Goal: Task Accomplishment & Management: Complete application form

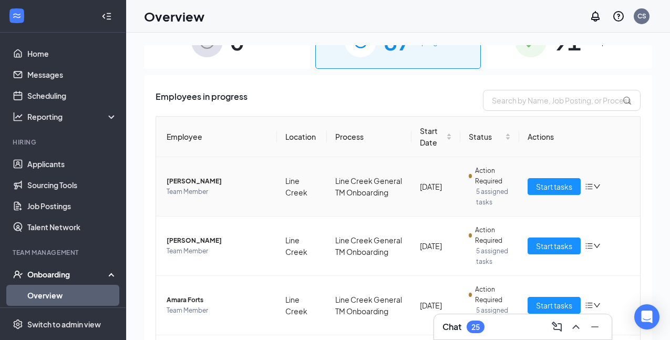
scroll to position [33, 0]
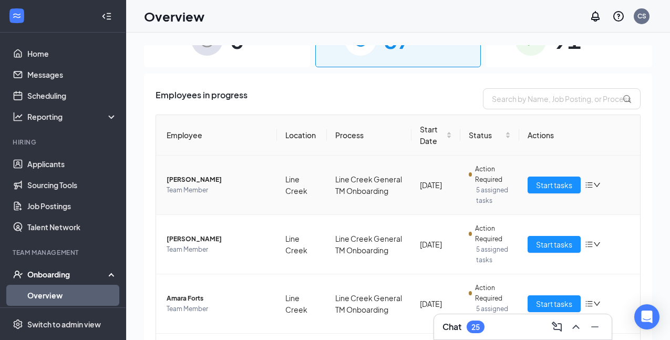
click at [390, 188] on td "Line Creek General TM Onboarding" at bounding box center [369, 185] width 85 height 59
click at [201, 179] on span "[PERSON_NAME]" at bounding box center [218, 180] width 102 height 11
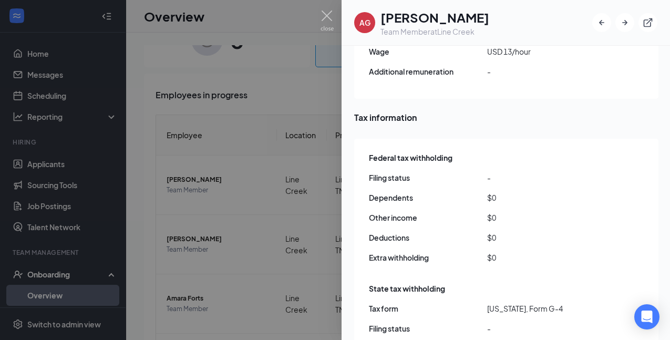
scroll to position [1069, 0]
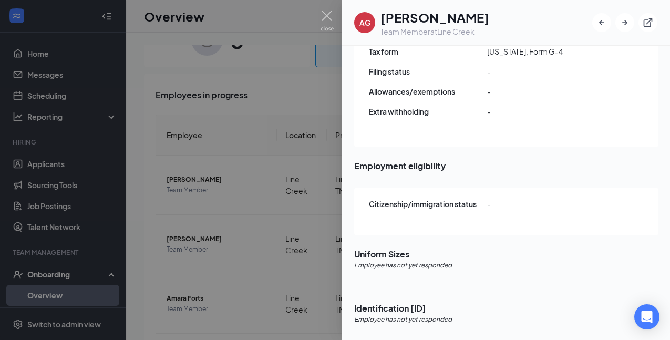
click at [280, 218] on div at bounding box center [335, 170] width 670 height 340
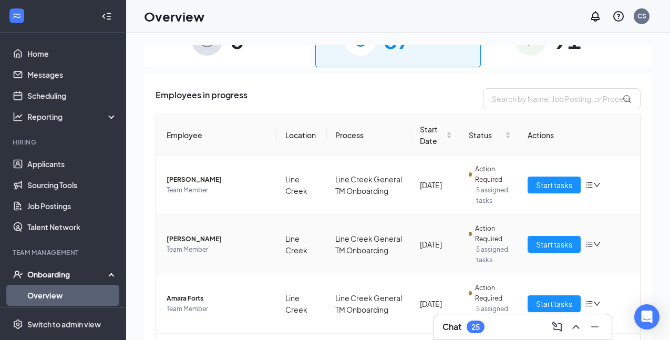
click at [182, 241] on span "[PERSON_NAME]" at bounding box center [218, 239] width 102 height 11
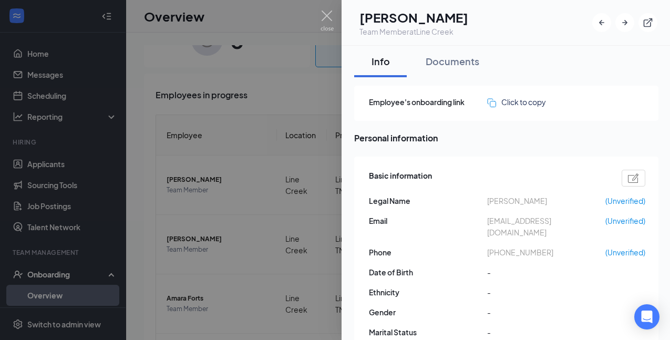
scroll to position [1069, 0]
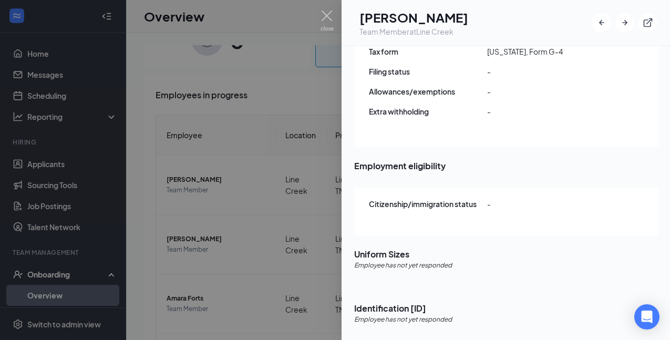
click at [261, 203] on div at bounding box center [335, 170] width 670 height 340
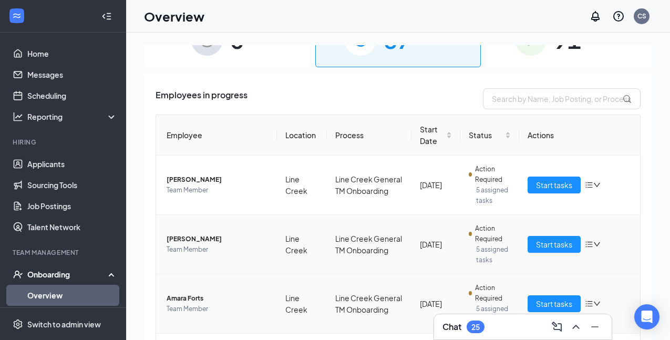
scroll to position [104, 0]
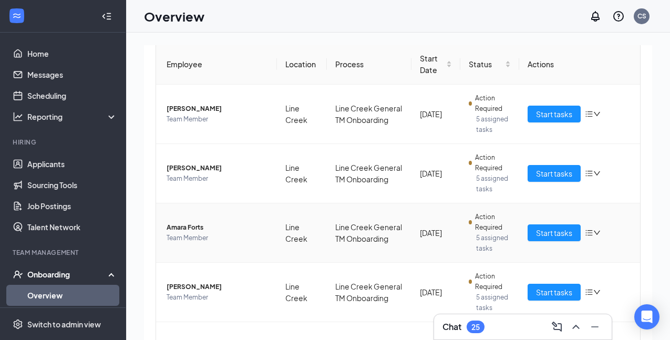
click at [191, 228] on span "Amara Forts" at bounding box center [218, 227] width 102 height 11
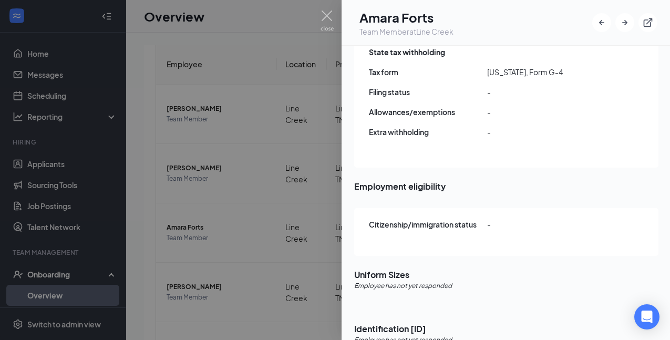
scroll to position [1069, 0]
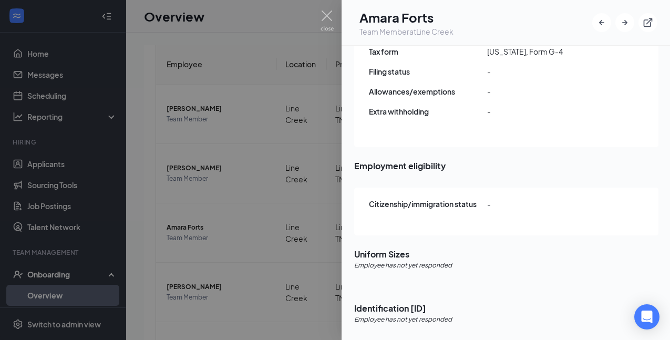
click at [255, 221] on div at bounding box center [335, 170] width 670 height 340
click at [326, 13] on div "Overview CS" at bounding box center [398, 16] width 544 height 33
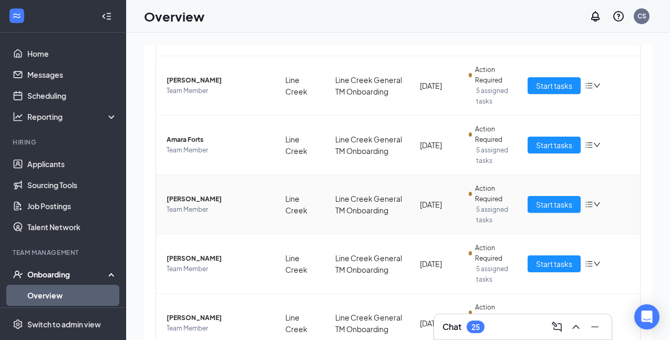
scroll to position [194, 0]
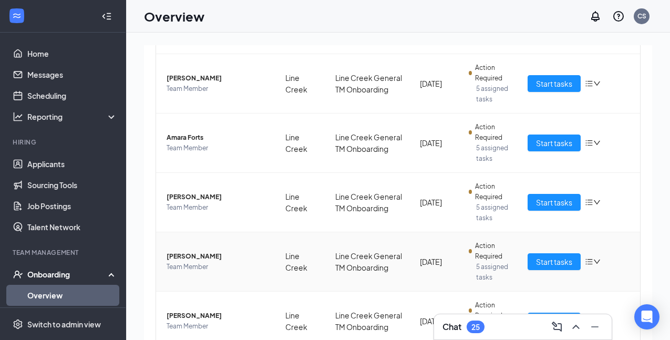
click at [182, 256] on span "[PERSON_NAME]" at bounding box center [218, 256] width 102 height 11
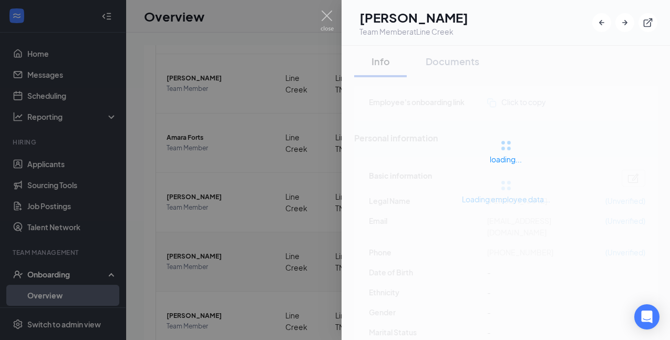
scroll to position [1069, 0]
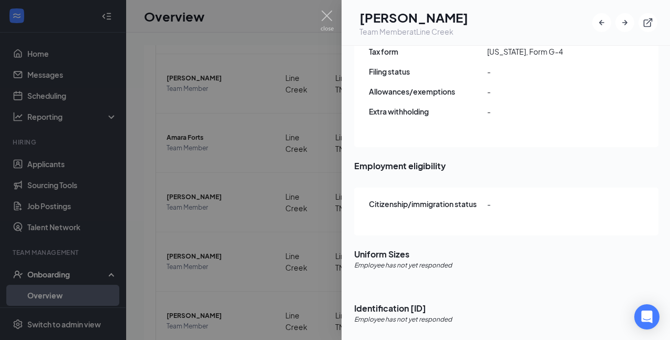
click at [275, 173] on div at bounding box center [335, 170] width 670 height 340
click at [325, 18] on div "Overview CS" at bounding box center [398, 16] width 544 height 33
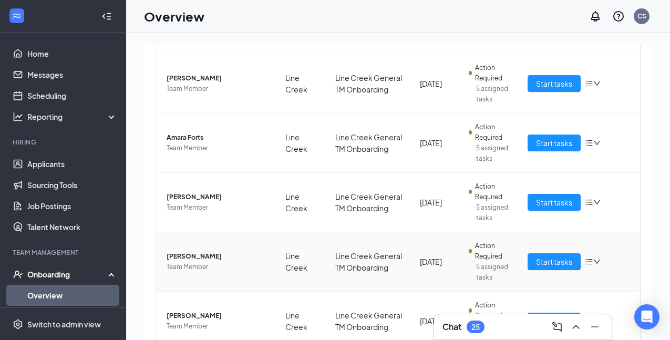
scroll to position [254, 0]
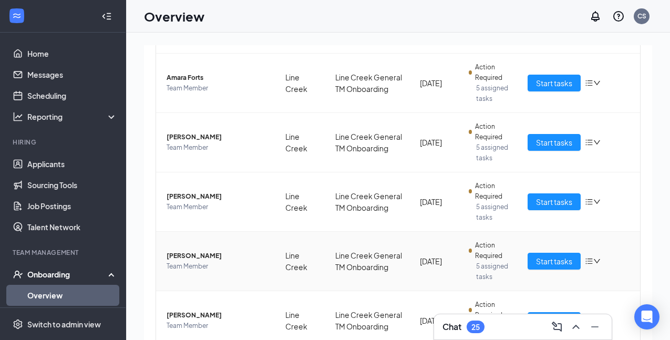
click at [205, 254] on span "[PERSON_NAME]" at bounding box center [218, 256] width 102 height 11
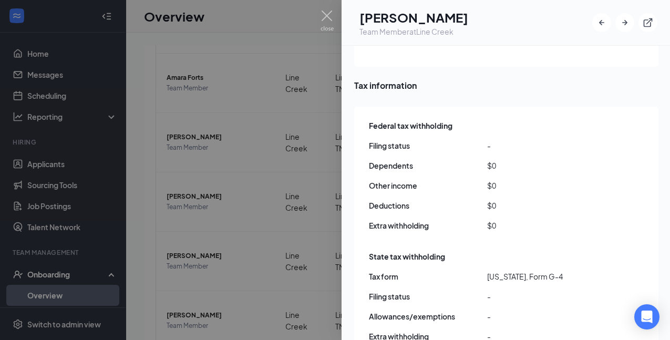
scroll to position [1069, 0]
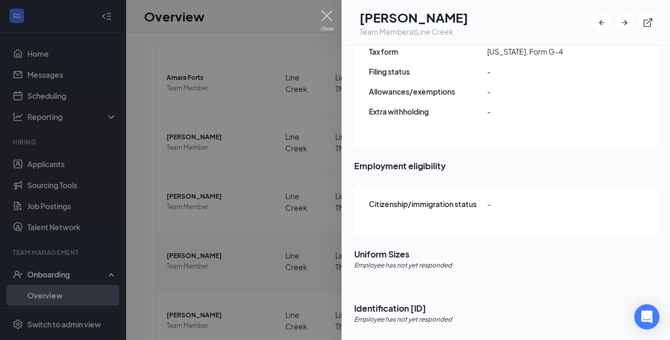
drag, startPoint x: 327, startPoint y: 14, endPoint x: 233, endPoint y: 250, distance: 254.1
click at [327, 14] on img at bounding box center [327, 21] width 13 height 20
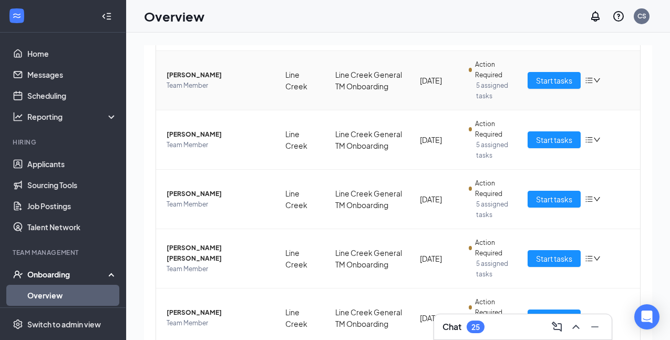
scroll to position [449, 0]
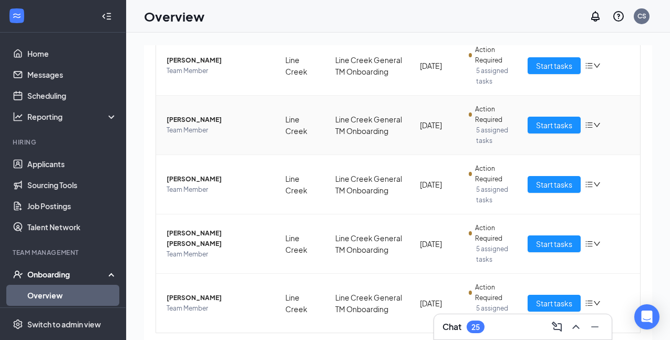
click at [202, 118] on span "[PERSON_NAME]" at bounding box center [218, 120] width 102 height 11
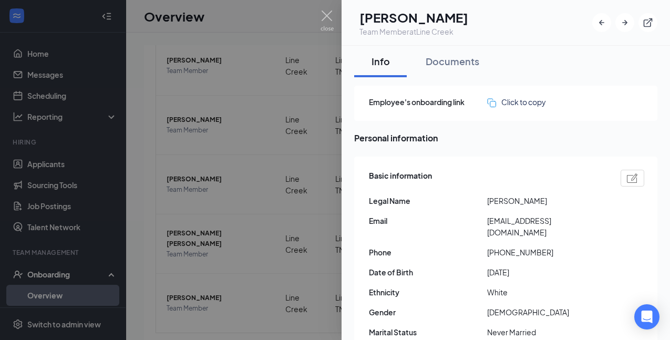
scroll to position [1089, 0]
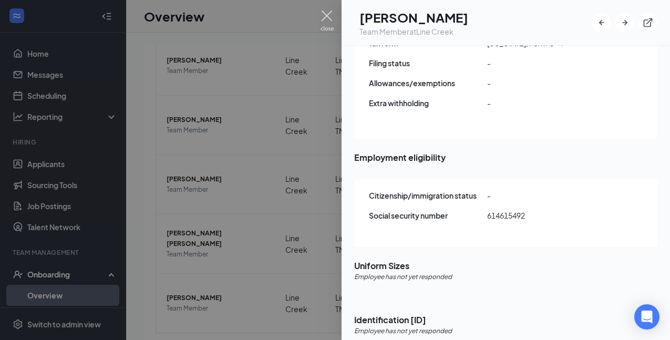
click at [325, 14] on img at bounding box center [327, 21] width 13 height 20
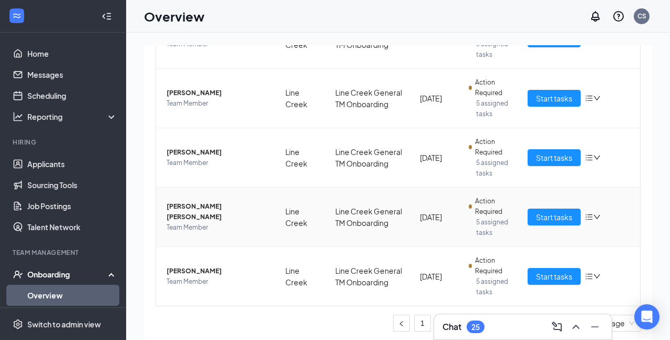
scroll to position [479, 0]
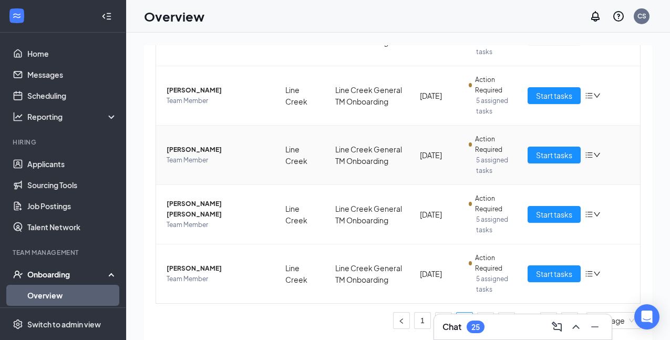
click at [194, 150] on span "[PERSON_NAME]" at bounding box center [218, 150] width 102 height 11
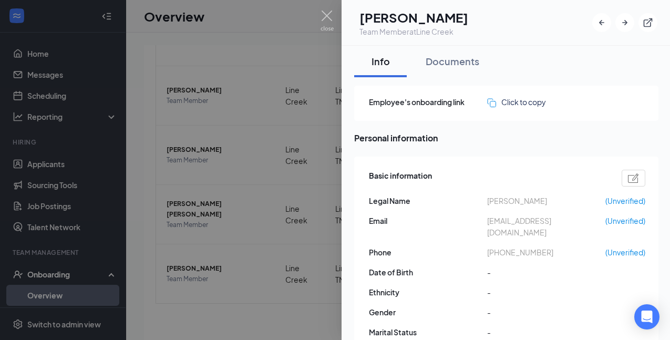
scroll to position [1069, 0]
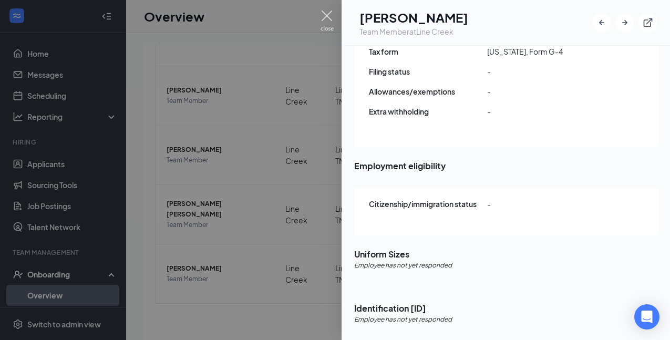
click at [325, 19] on img at bounding box center [327, 21] width 13 height 20
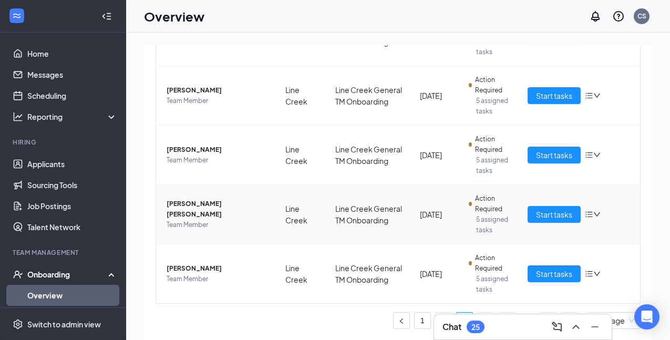
click at [191, 211] on span "[PERSON_NAME] [PERSON_NAME]" at bounding box center [218, 209] width 102 height 21
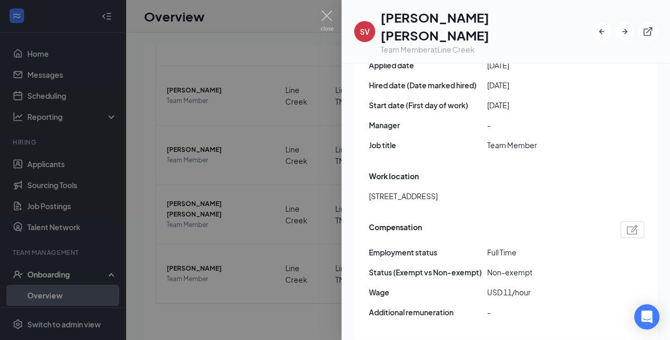
scroll to position [1521, 0]
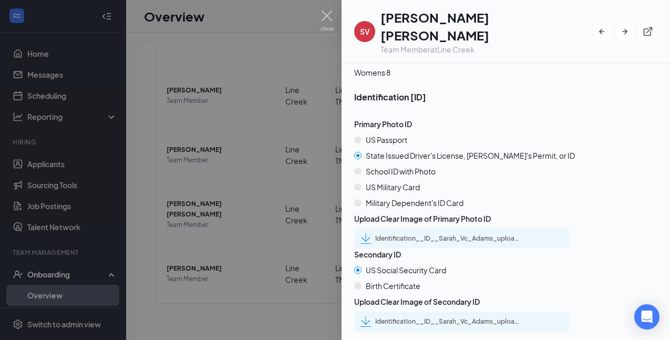
click at [427, 234] on div "Identification__ID__Sarah_Vc_Adams_uploadedfile_20250823.pdf.pdf" at bounding box center [448, 238] width 147 height 8
click at [417, 317] on div "Identification__ID__Sarah_Vc_Adams_uploadedfile_20250823.pdf.pdf" at bounding box center [448, 321] width 147 height 8
click at [325, 16] on img at bounding box center [327, 21] width 13 height 20
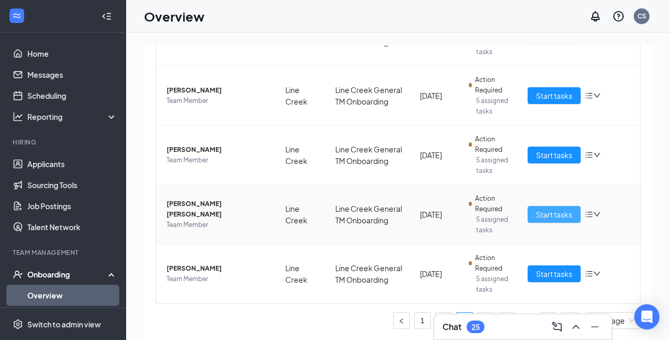
click at [559, 211] on span "Start tasks" at bounding box center [554, 215] width 36 height 12
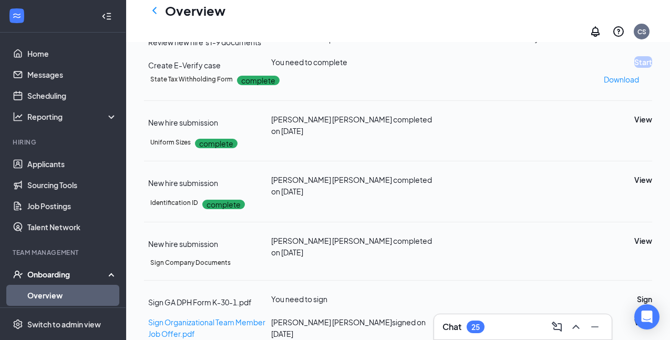
scroll to position [285, 0]
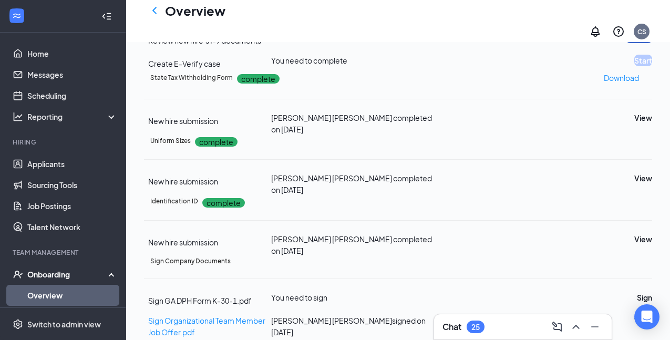
click at [626, 43] on button "Review" at bounding box center [639, 38] width 26 height 12
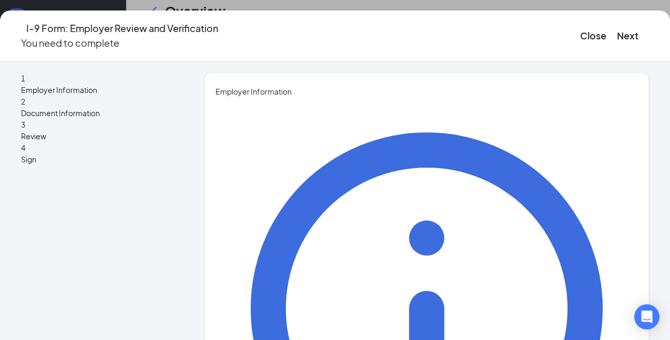
type input "[PERSON_NAME]"
type input "Executive Director"
type input "[EMAIL_ADDRESS][DOMAIN_NAME]"
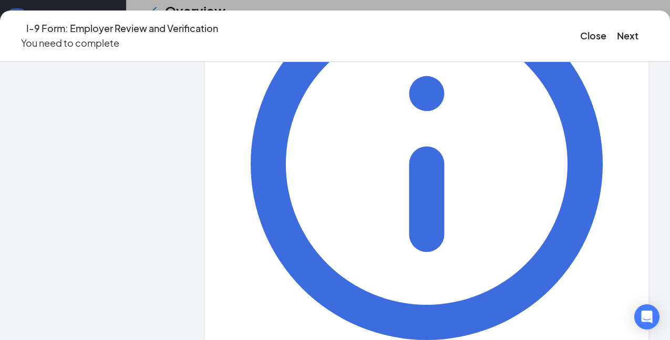
scroll to position [350, 0]
type input "6787871869"
click at [617, 33] on button "Next" at bounding box center [628, 35] width 22 height 15
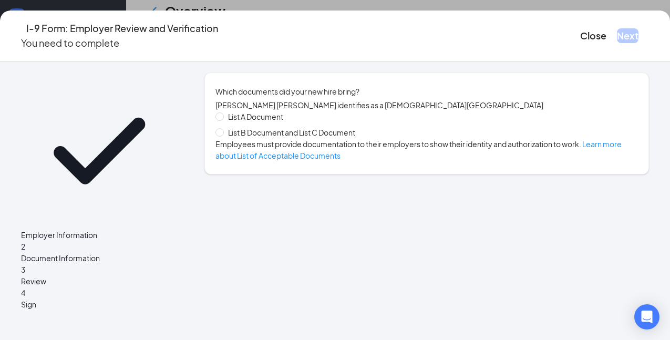
scroll to position [0, 0]
click at [295, 138] on span "List B Document and List C Document" at bounding box center [292, 133] width 136 height 12
click at [223, 136] on input "List B Document and List C Document" at bounding box center [219, 131] width 7 height 7
radio input "true"
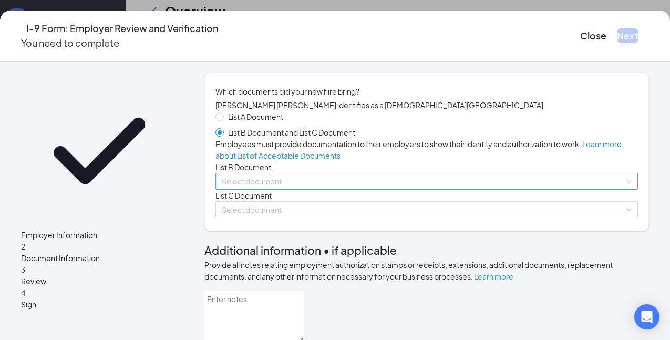
click at [273, 189] on input "search" at bounding box center [423, 181] width 403 height 16
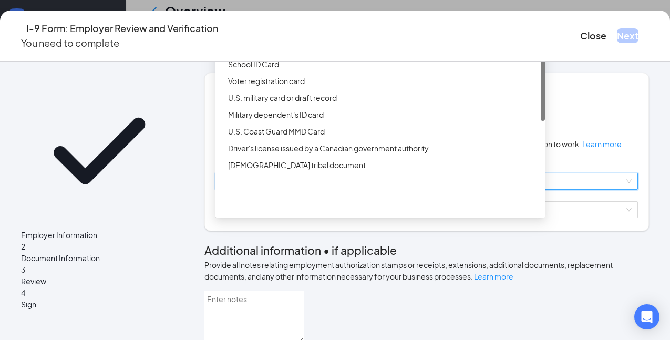
click at [304, 36] on div "Driver’s License issued by U.S State or outlying US possession" at bounding box center [383, 31] width 311 height 12
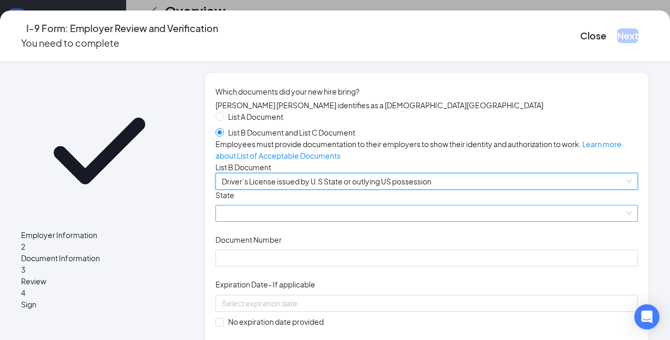
click at [282, 221] on span at bounding box center [427, 214] width 410 height 16
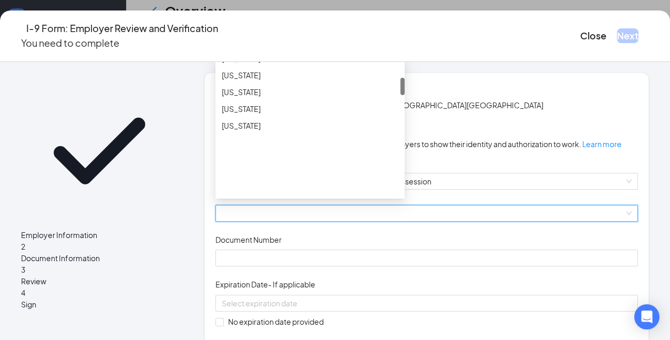
scroll to position [159, 0]
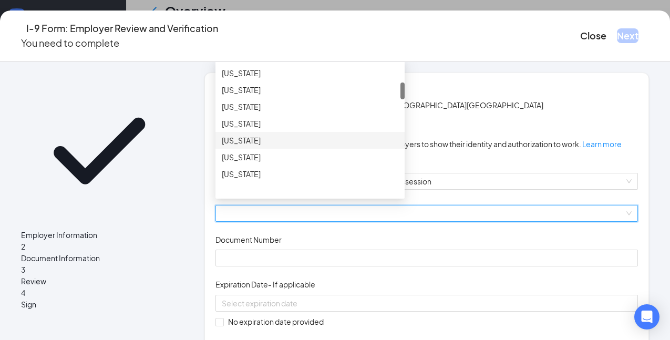
click at [279, 146] on div "[US_STATE]" at bounding box center [310, 141] width 177 height 12
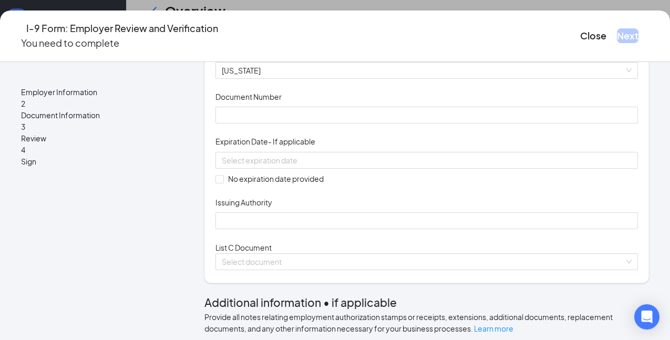
scroll to position [144, 0]
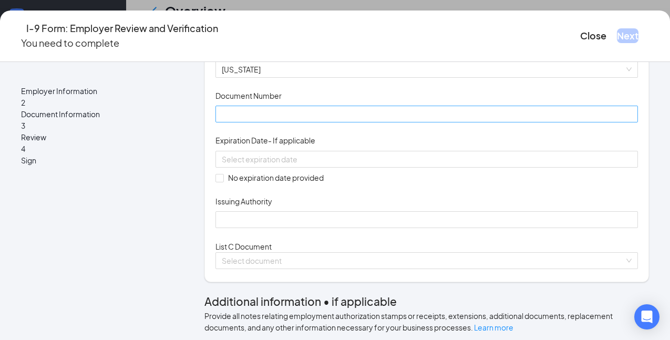
click at [263, 122] on input "Document Number" at bounding box center [427, 114] width 423 height 17
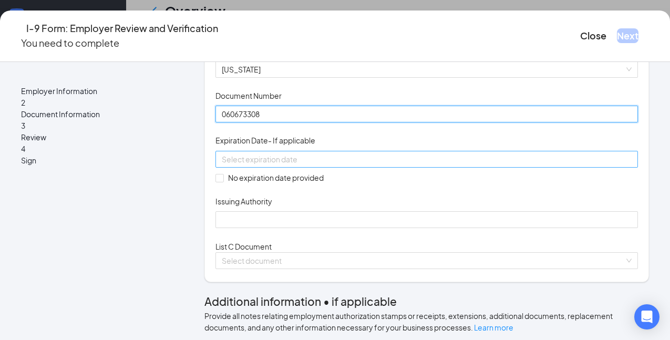
type input "060673308"
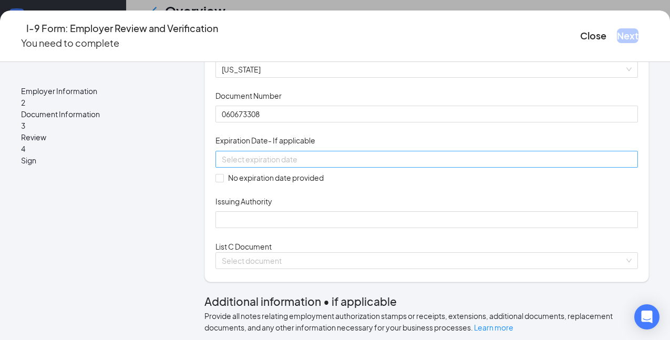
click at [421, 165] on div at bounding box center [427, 159] width 410 height 12
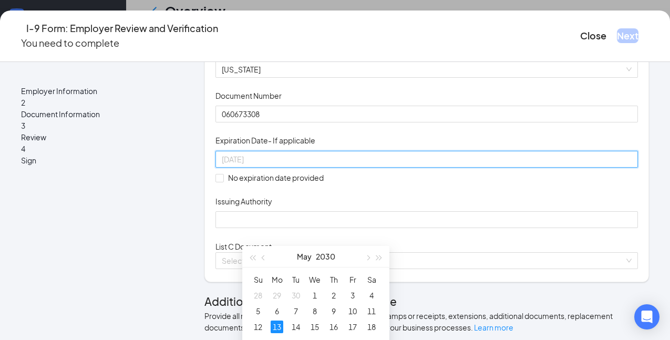
click at [280, 322] on div "13" at bounding box center [277, 327] width 13 height 13
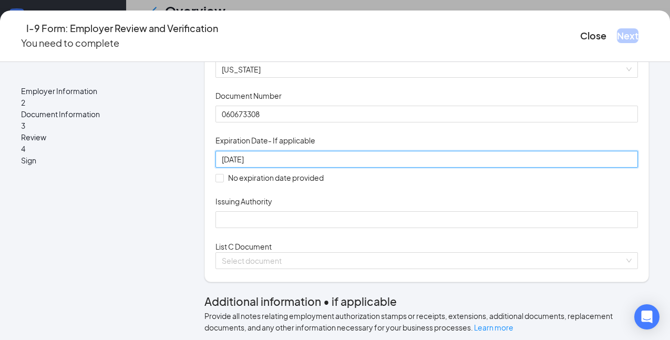
type input "[DATE]"
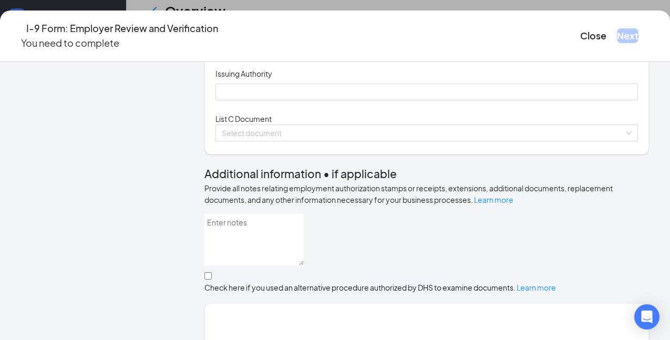
scroll to position [272, 0]
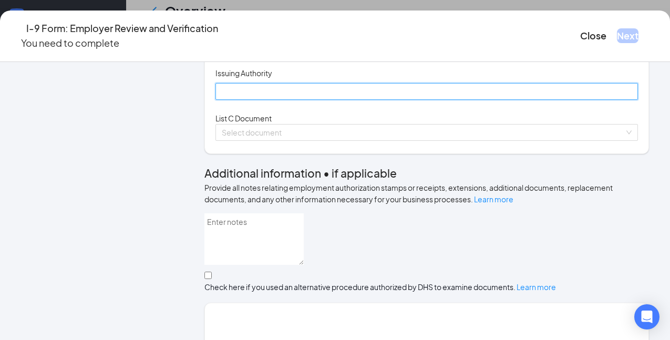
click at [271, 100] on input "Issuing Authority" at bounding box center [427, 91] width 423 height 17
type input "GA"
click at [290, 141] on div "Select document" at bounding box center [427, 132] width 423 height 17
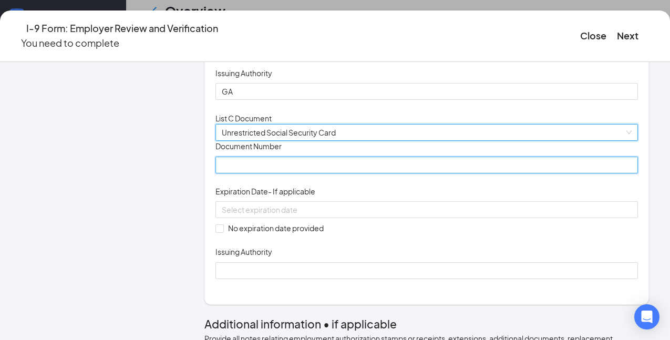
click at [284, 173] on input "Document Number" at bounding box center [427, 165] width 423 height 17
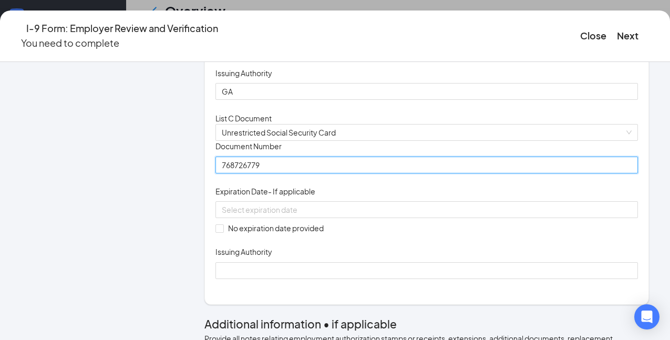
type input "768726779"
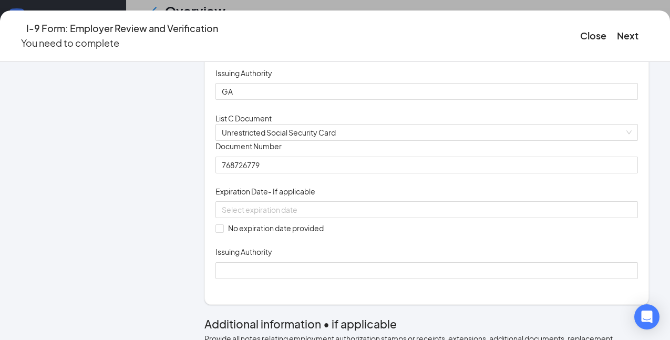
click at [175, 174] on div "Employer Information 2 Document Information 3 Review 4 Sign" at bounding box center [99, 337] width 157 height 1075
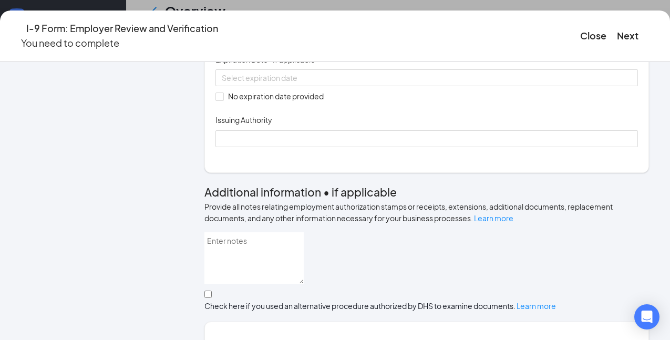
scroll to position [405, 0]
click at [224, 100] on span at bounding box center [220, 96] width 8 height 8
click at [223, 99] on input "No expiration date provided" at bounding box center [219, 95] width 7 height 7
checkbox input "true"
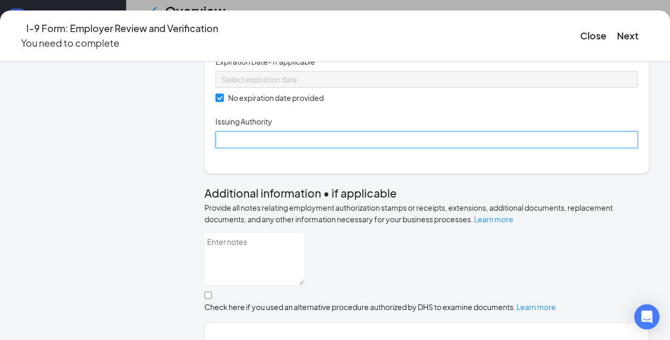
click at [274, 148] on input "Issuing Authority" at bounding box center [427, 139] width 423 height 17
type input "Social Security Administration"
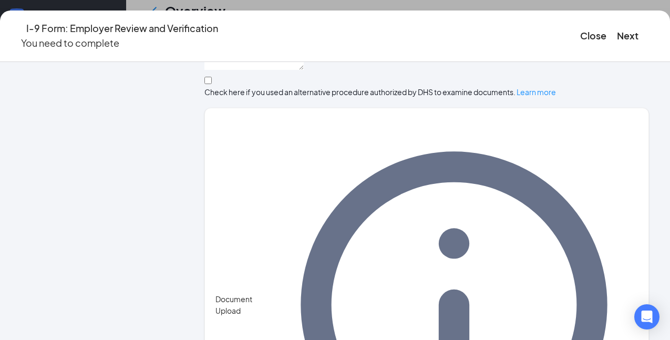
scroll to position [655, 0]
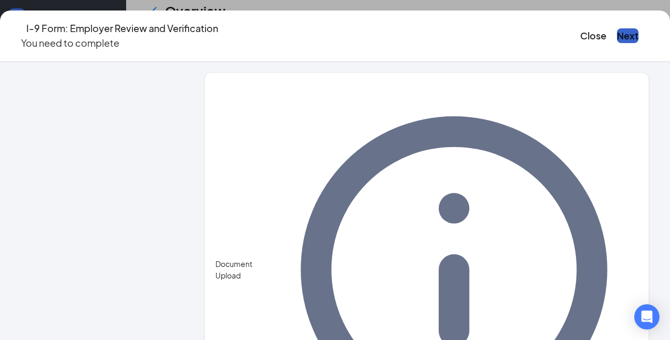
click at [617, 28] on button "Next" at bounding box center [628, 35] width 22 height 15
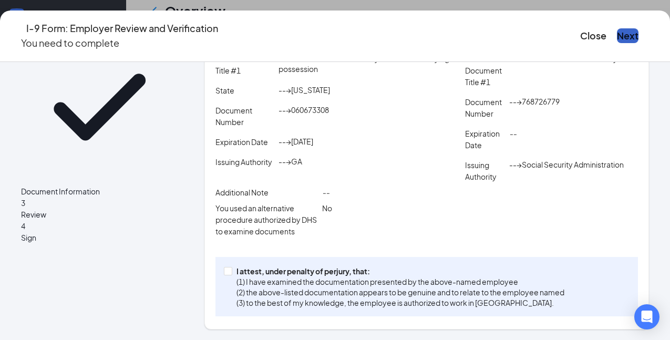
scroll to position [365, 0]
click at [231, 267] on input "I attest, under penalty of [PERSON_NAME], that: (1) I have examined the documen…" at bounding box center [227, 270] width 7 height 7
checkbox input "true"
click at [617, 34] on button "Next" at bounding box center [628, 35] width 22 height 15
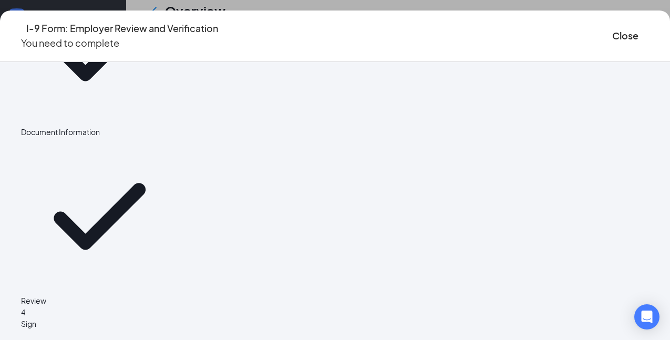
scroll to position [0, 0]
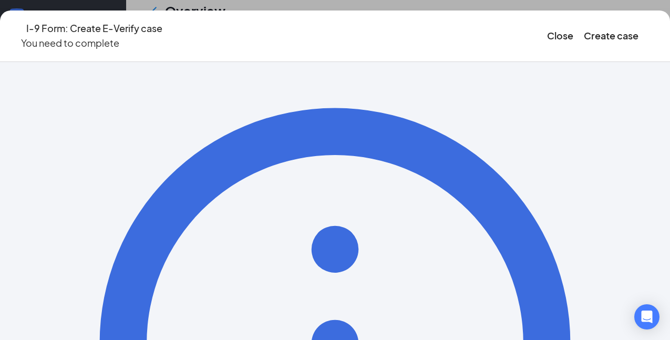
scroll to position [180, 0]
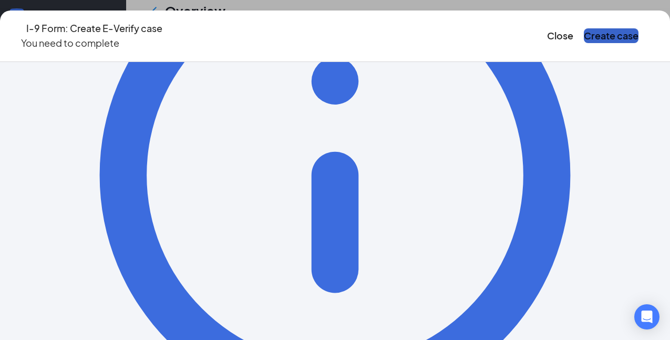
click at [584, 32] on button "Create case" at bounding box center [611, 35] width 55 height 15
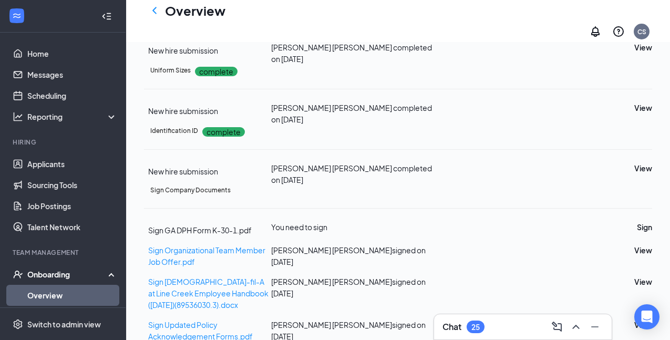
scroll to position [668, 0]
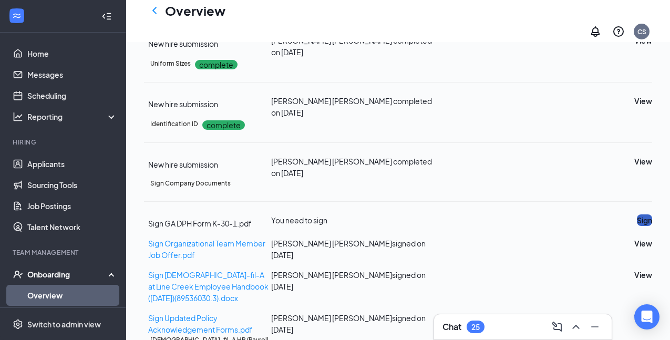
click at [637, 214] on button "Sign" at bounding box center [644, 220] width 15 height 12
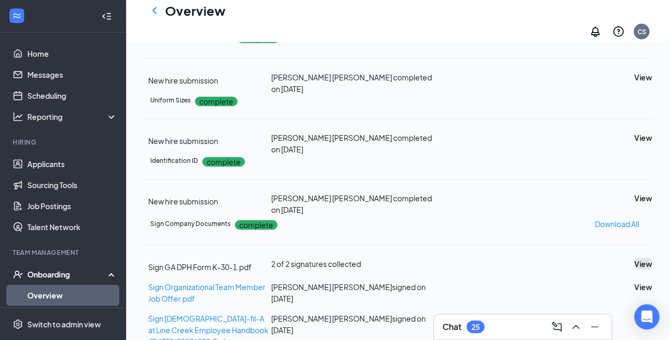
scroll to position [408, 0]
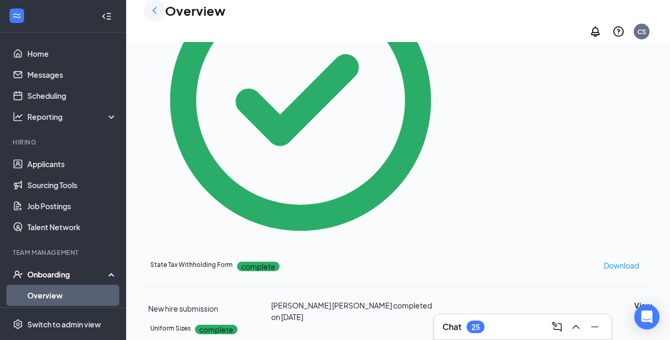
click at [151, 17] on icon "ChevronLeft" at bounding box center [154, 10] width 13 height 13
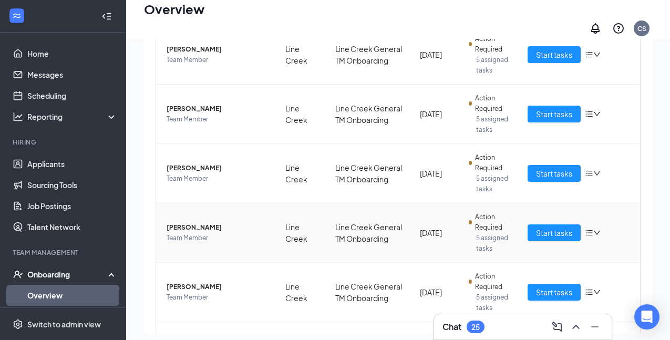
scroll to position [479, 0]
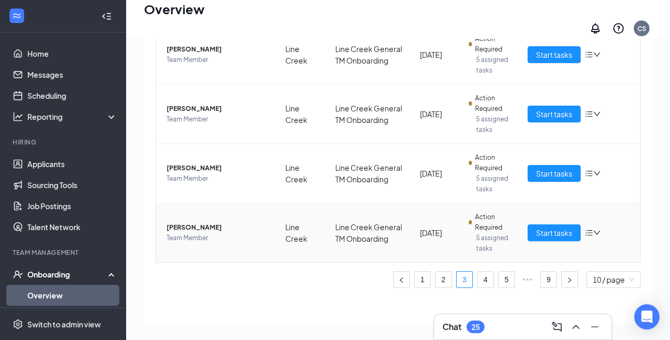
click at [198, 223] on span "[PERSON_NAME]" at bounding box center [218, 227] width 102 height 11
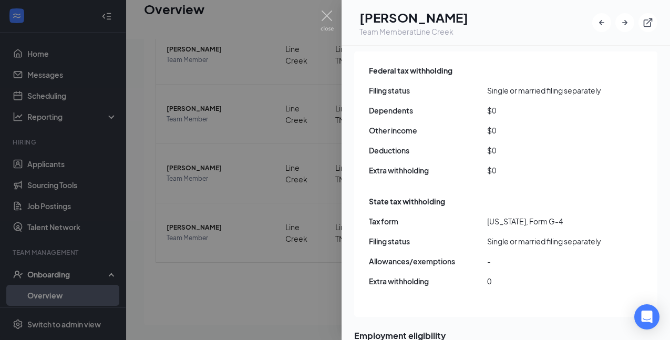
scroll to position [1521, 0]
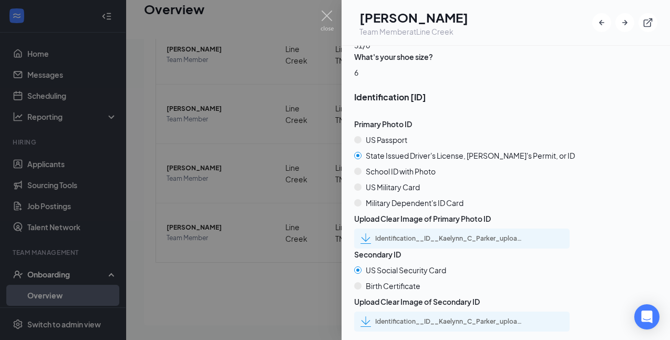
click at [430, 234] on div "Identification__ID__Kaelynn_C_Parker_uploadedfile_20250821.pdf.pdf" at bounding box center [448, 238] width 147 height 8
click at [406, 312] on div "Identification__ID__Kaelynn_C_Parker_uploadedfile_20250821.pdf.pdf" at bounding box center [462, 322] width 216 height 20
click at [406, 317] on div "Identification__ID__Kaelynn_C_Parker_uploadedfile_20250821.pdf.pdf" at bounding box center [448, 321] width 147 height 8
click at [258, 230] on div at bounding box center [335, 170] width 670 height 340
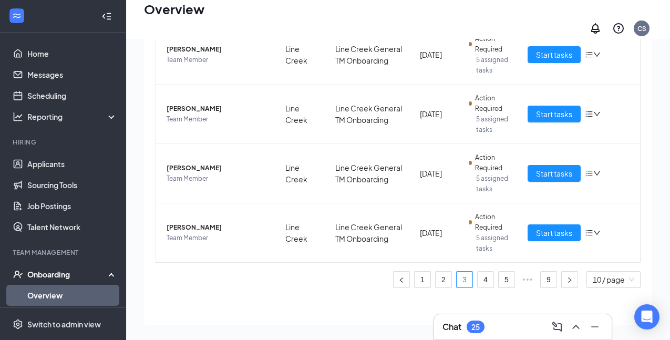
click at [326, 13] on div "Overview CS" at bounding box center [398, 19] width 544 height 39
click at [544, 227] on span "Start tasks" at bounding box center [554, 233] width 36 height 12
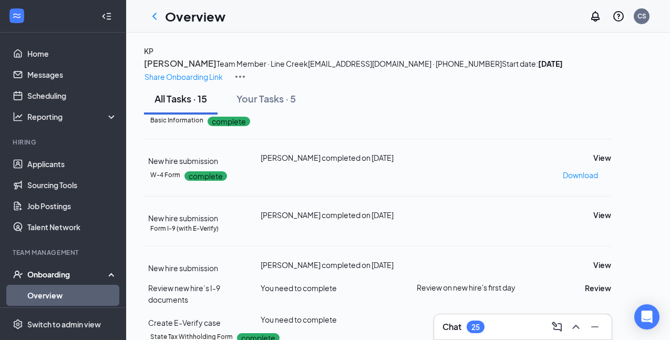
scroll to position [171, 0]
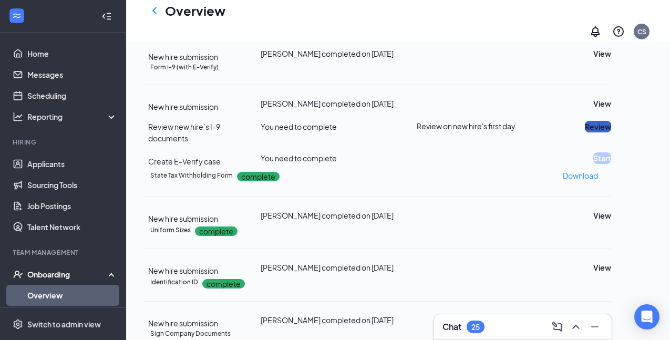
click at [608, 132] on button "Review" at bounding box center [598, 127] width 26 height 12
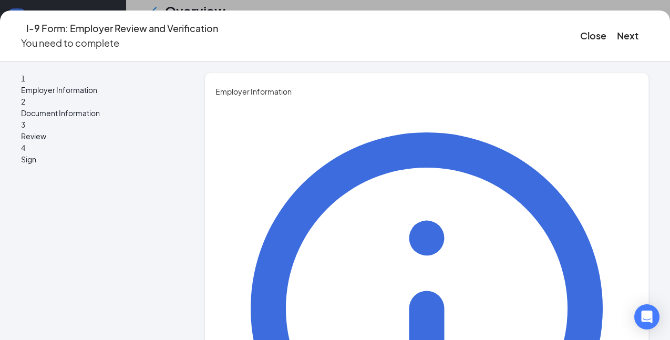
type input "[PERSON_NAME]"
type input "Executive Director"
type input "[EMAIL_ADDRESS][DOMAIN_NAME]"
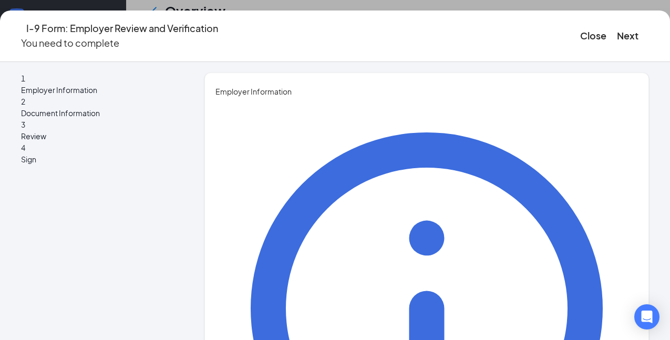
scroll to position [145, 0]
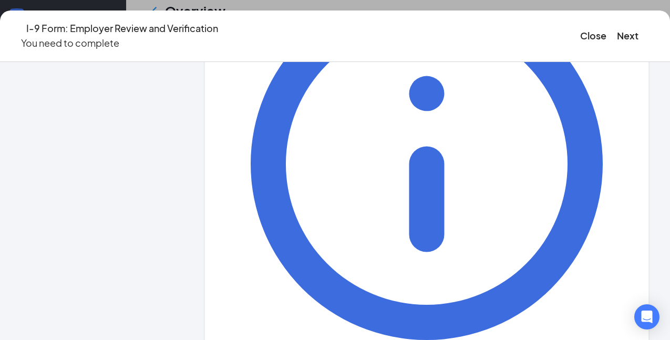
type input "6787871869"
click at [617, 33] on button "Next" at bounding box center [628, 35] width 22 height 15
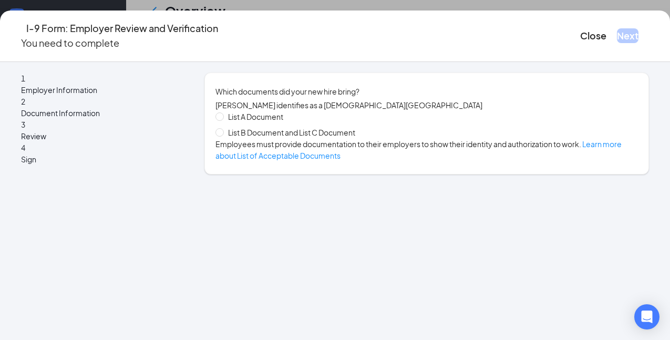
scroll to position [0, 0]
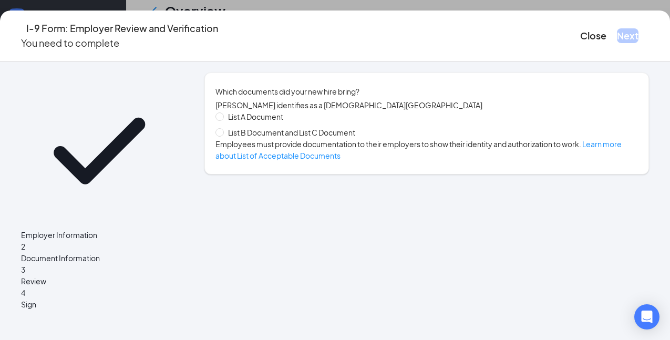
click at [307, 138] on span "List B Document and List C Document" at bounding box center [292, 133] width 136 height 12
click at [223, 136] on input "List B Document and List C Document" at bounding box center [219, 131] width 7 height 7
radio input "true"
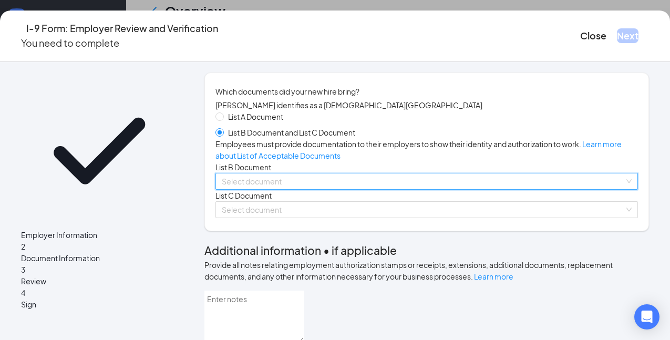
click at [284, 189] on input "search" at bounding box center [423, 181] width 403 height 16
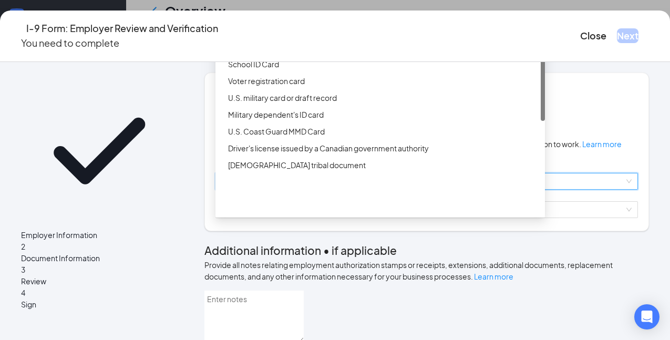
click at [297, 36] on div "Driver’s License issued by U.S State or outlying US possession" at bounding box center [383, 31] width 311 height 12
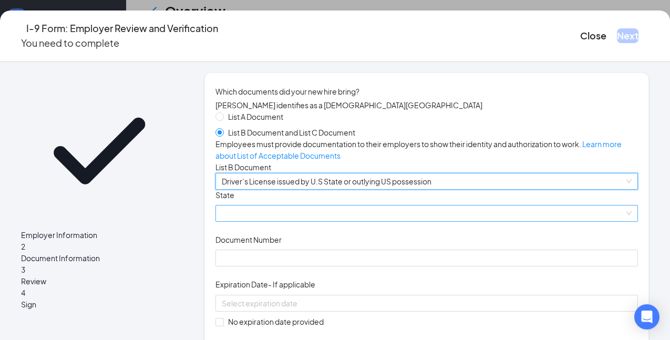
click at [298, 221] on span at bounding box center [427, 214] width 410 height 16
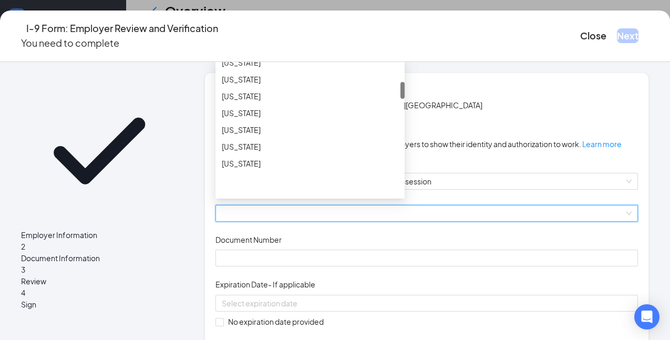
scroll to position [153, 0]
click at [293, 152] on div "[US_STATE]" at bounding box center [310, 147] width 177 height 12
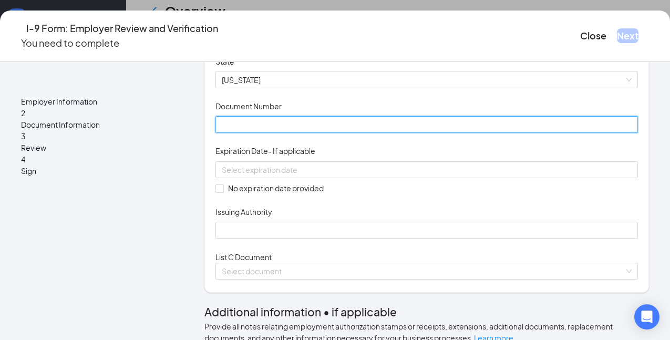
click at [284, 133] on input "Document Number" at bounding box center [427, 124] width 423 height 17
type input "072329657"
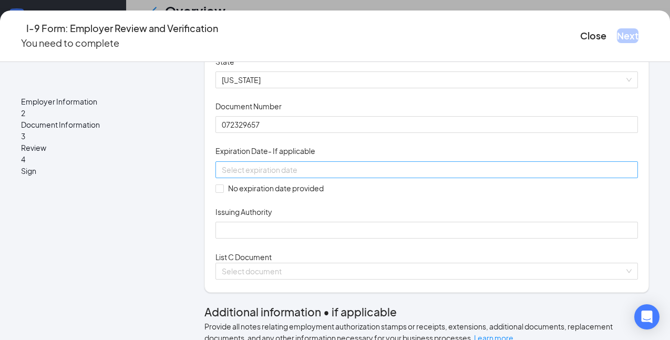
click at [308, 176] on input at bounding box center [426, 170] width 408 height 12
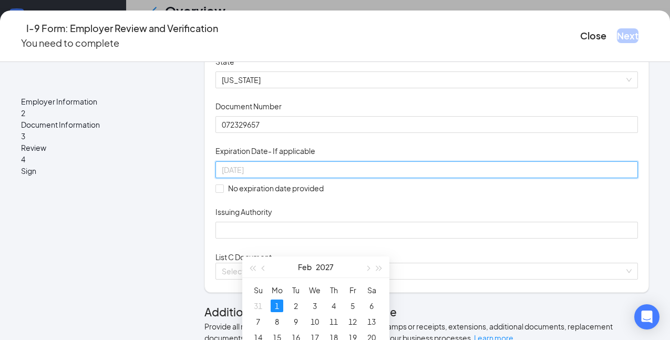
click at [278, 305] on div "1" at bounding box center [277, 306] width 13 height 13
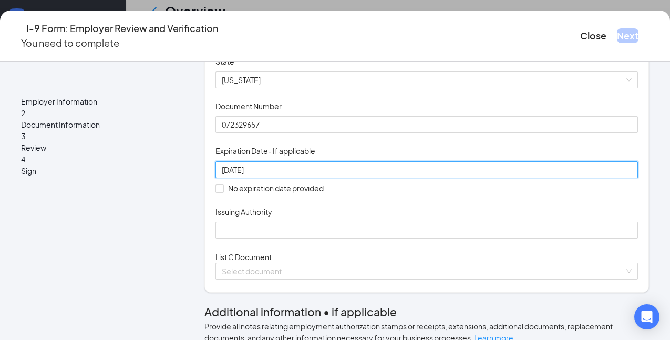
type input "[DATE]"
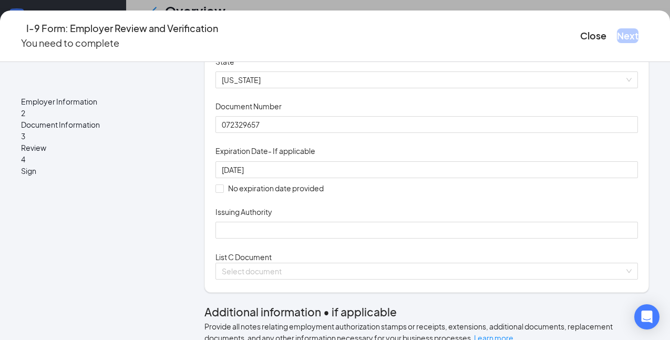
click at [272, 217] on span "Issuing Authority" at bounding box center [244, 212] width 57 height 11
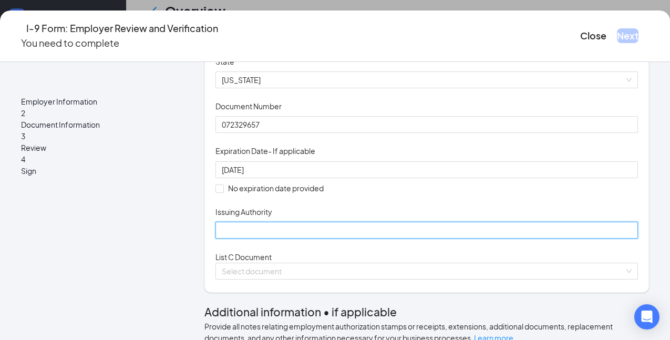
click at [290, 239] on input "Issuing Authority" at bounding box center [427, 230] width 423 height 17
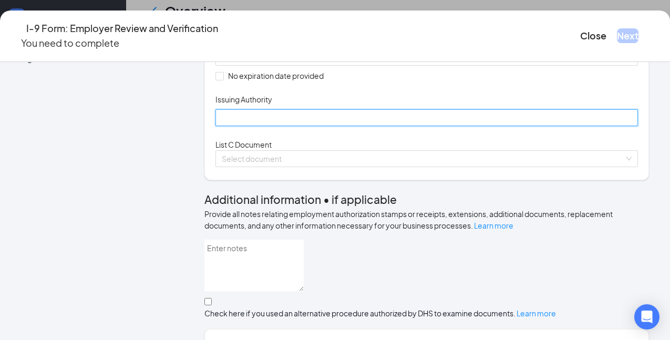
scroll to position [247, 0]
type input "GA"
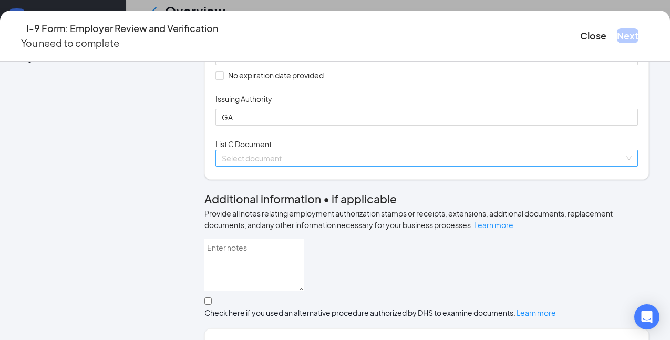
click at [278, 166] on input "search" at bounding box center [423, 158] width 403 height 16
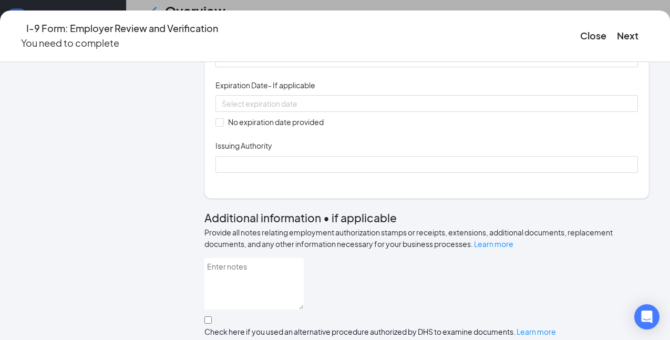
scroll to position [379, 0]
click at [278, 67] on input "Document Number" at bounding box center [427, 58] width 423 height 17
type input "424650269"
click at [224, 126] on span at bounding box center [220, 122] width 8 height 8
click at [223, 125] on input "No expiration date provided" at bounding box center [219, 121] width 7 height 7
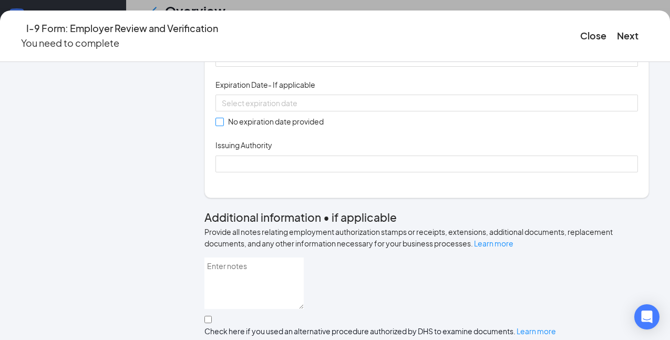
checkbox input "true"
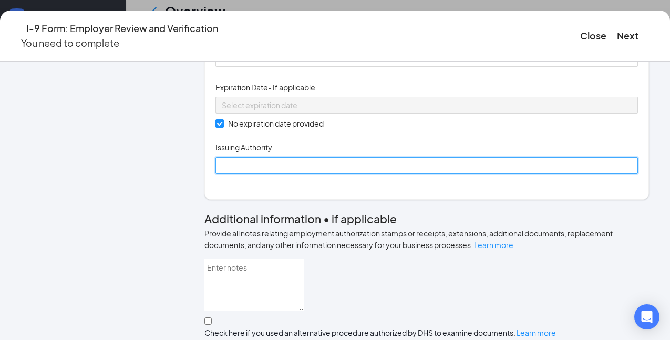
click at [305, 174] on input "Issuing Authority" at bounding box center [427, 165] width 423 height 17
type input "Social Security Administration"
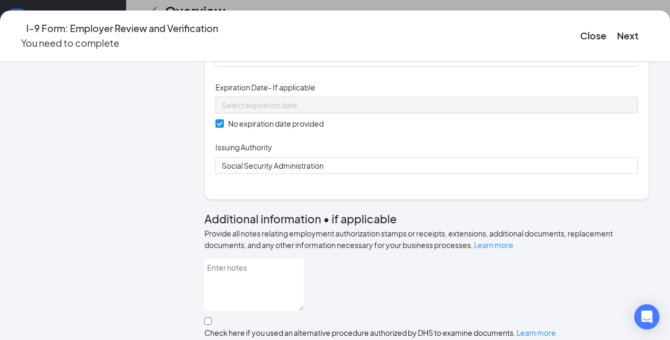
click at [175, 243] on div "Employer Information 2 Document Information 3 Review 4 Sign" at bounding box center [99, 233] width 157 height 1078
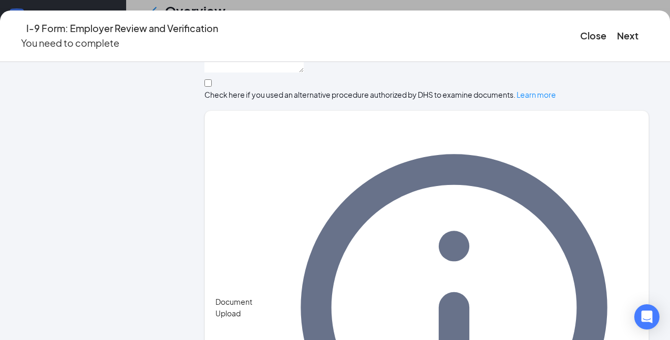
scroll to position [655, 0]
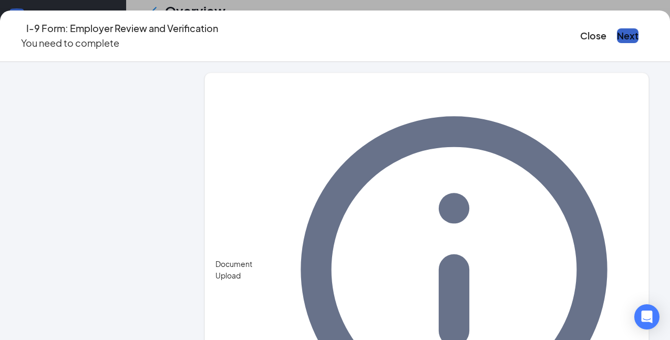
click at [617, 32] on button "Next" at bounding box center [628, 35] width 22 height 15
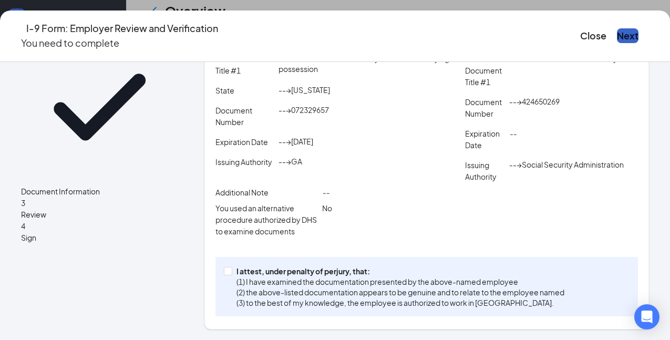
scroll to position [365, 0]
click at [231, 267] on input "I attest, under penalty of [PERSON_NAME], that: (1) I have examined the documen…" at bounding box center [227, 270] width 7 height 7
checkbox input "true"
click at [617, 28] on button "Next" at bounding box center [628, 35] width 22 height 15
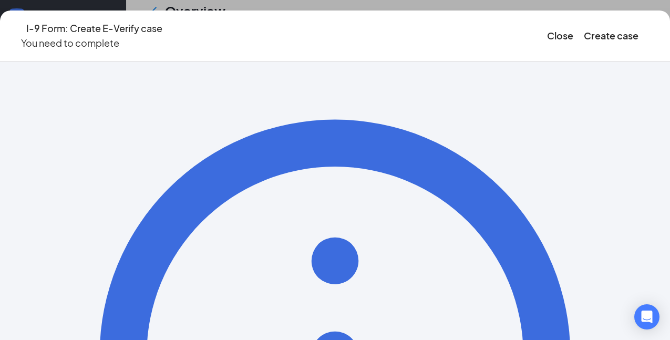
scroll to position [180, 0]
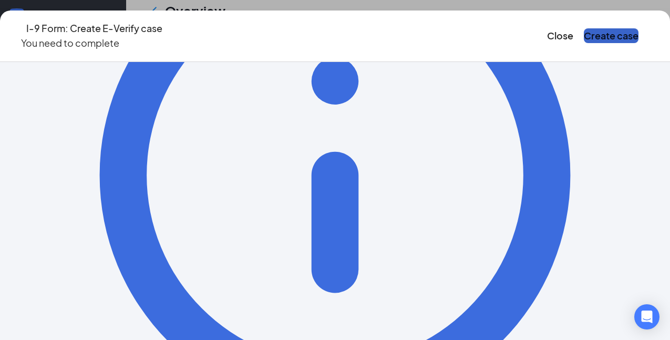
click at [584, 33] on button "Create case" at bounding box center [611, 35] width 55 height 15
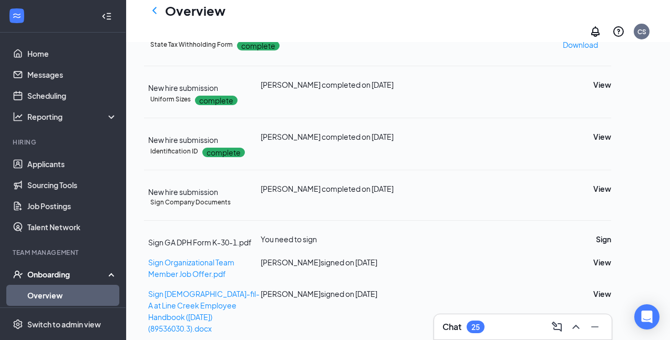
scroll to position [573, 0]
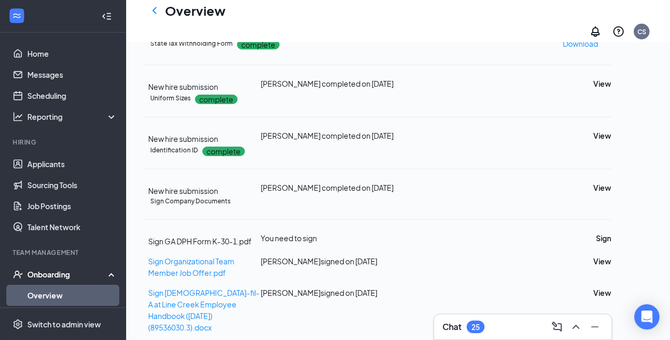
click at [611, 247] on div "Sign GA DPH Form K-30-1.pdf You need to sign Sign" at bounding box center [377, 239] width 467 height 15
click at [611, 244] on button "Sign" at bounding box center [603, 238] width 15 height 12
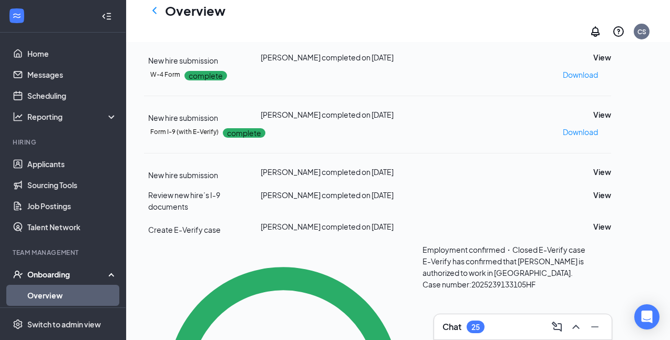
scroll to position [0, 0]
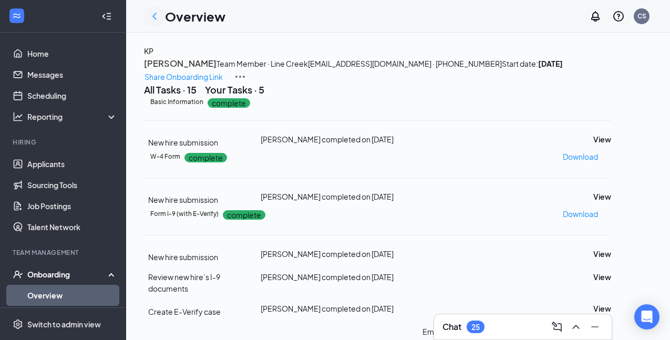
click at [152, 12] on icon "ChevronLeft" at bounding box center [154, 16] width 13 height 13
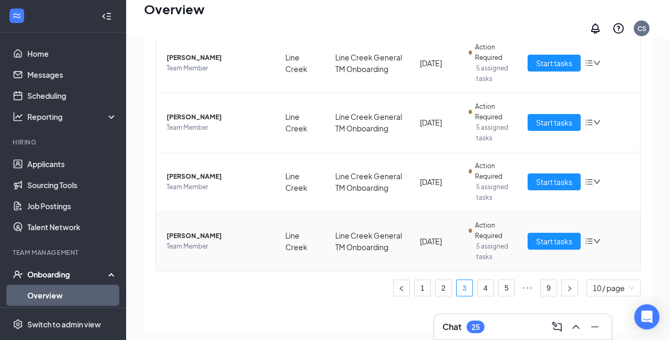
scroll to position [39, 0]
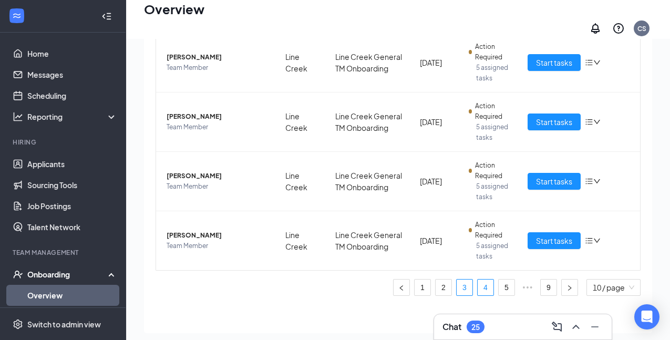
click at [486, 286] on link "4" at bounding box center [486, 288] width 16 height 16
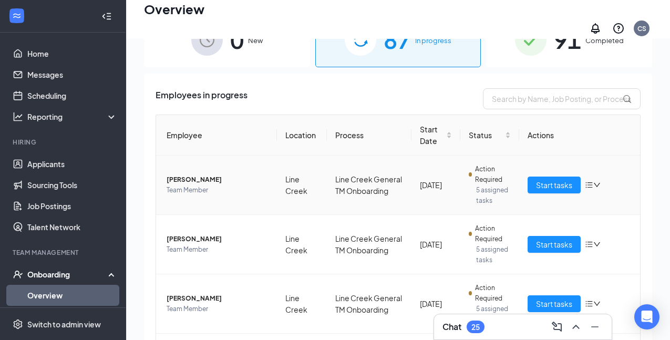
click at [198, 175] on span "[PERSON_NAME]" at bounding box center [218, 180] width 102 height 11
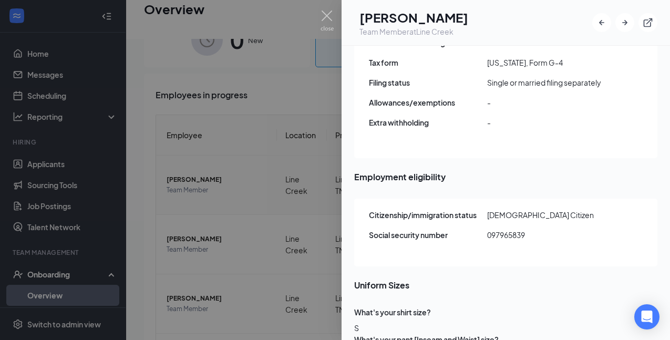
scroll to position [1521, 0]
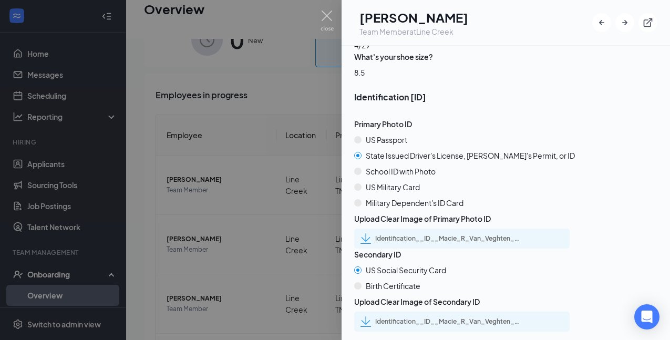
click at [435, 229] on div "Identification__ID__Macie_R_Van_Veghten_uploadedfile_20250824.pdf.pdf" at bounding box center [462, 239] width 216 height 20
click at [411, 234] on div "Identification__ID__Macie_R_Van_Veghten_uploadedfile_20250824.pdf.pdf" at bounding box center [448, 238] width 147 height 8
click at [427, 317] on div "Identification__ID__Macie_R_Van_Veghten_uploadedfile_20250824.pdf.pdf" at bounding box center [448, 321] width 147 height 8
click at [328, 18] on img at bounding box center [327, 21] width 13 height 20
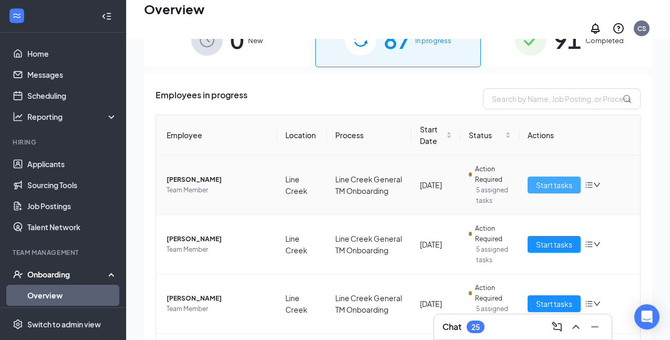
click at [542, 179] on span "Start tasks" at bounding box center [554, 185] width 36 height 12
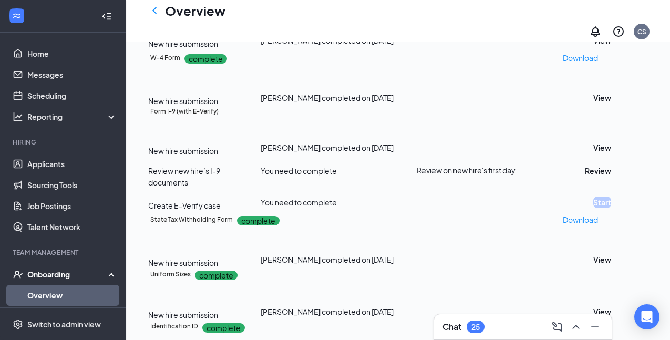
scroll to position [217, 0]
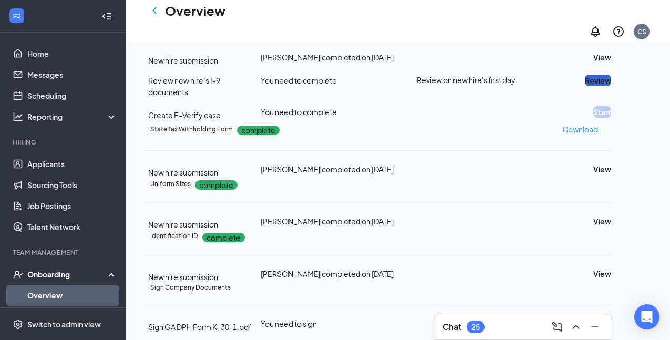
click at [611, 86] on button "Review" at bounding box center [598, 81] width 26 height 12
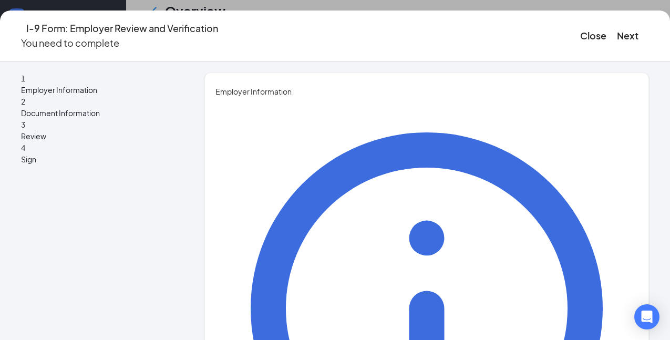
type input "[PERSON_NAME]"
type input "Executive Director"
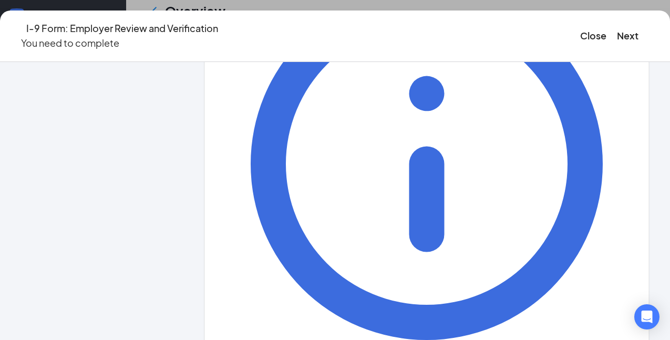
type input "[EMAIL_ADDRESS][DOMAIN_NAME]"
type input "6787871869"
click at [617, 36] on button "Next" at bounding box center [628, 35] width 22 height 15
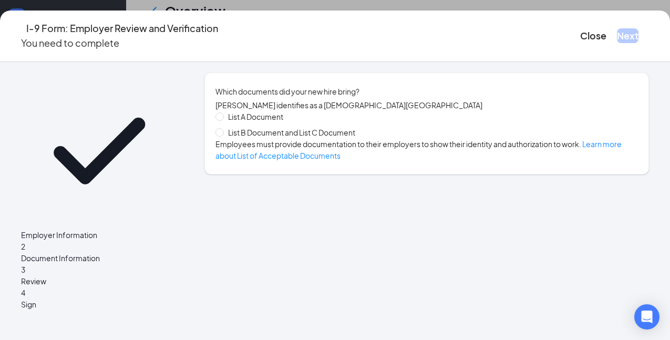
scroll to position [0, 0]
click at [295, 138] on span "List B Document and List C Document" at bounding box center [292, 133] width 136 height 12
click at [223, 136] on input "List B Document and List C Document" at bounding box center [219, 131] width 7 height 7
radio input "true"
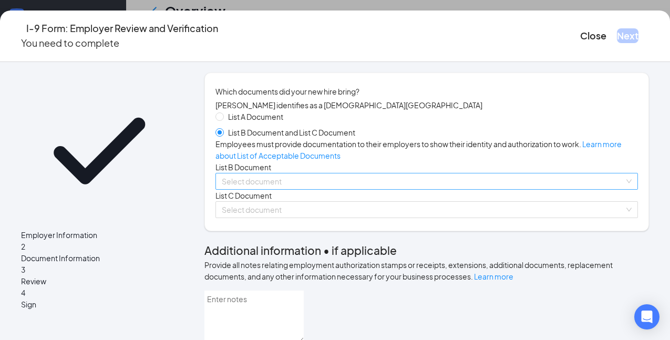
click at [300, 189] on input "search" at bounding box center [423, 181] width 403 height 16
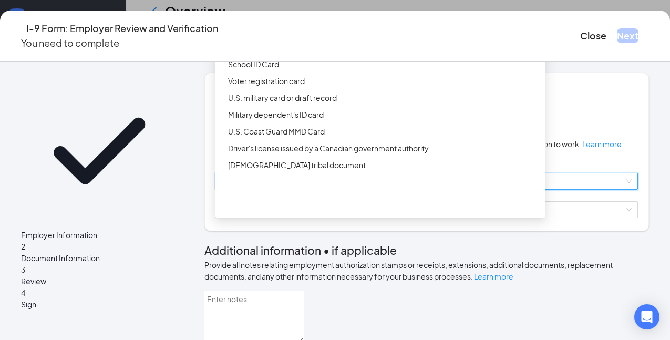
click at [289, 36] on div "Driver’s License issued by U.S State or outlying US possession" at bounding box center [383, 31] width 311 height 12
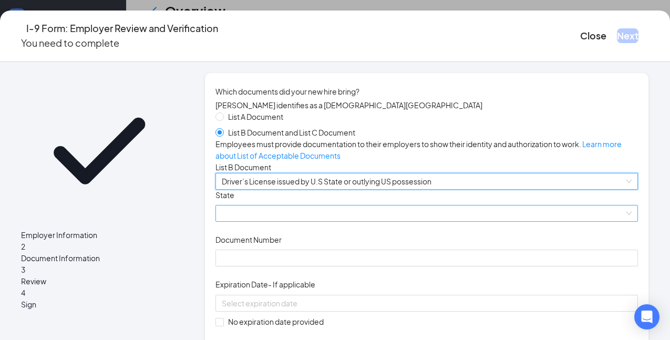
click at [276, 221] on span at bounding box center [427, 214] width 410 height 16
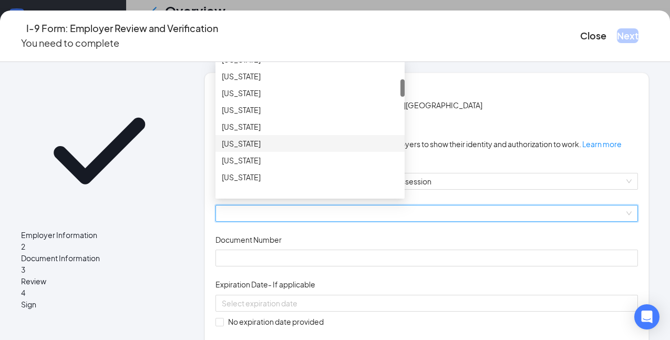
scroll to position [167, 0]
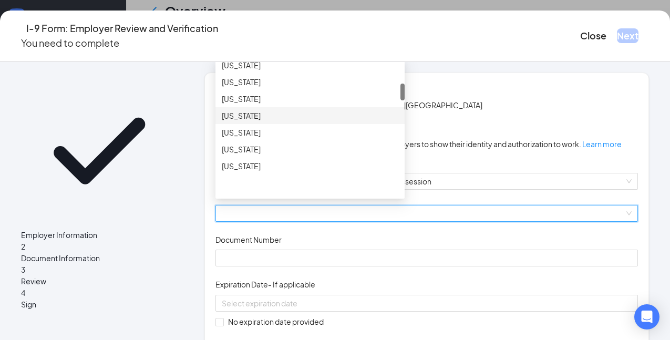
click at [286, 138] on div "[US_STATE]" at bounding box center [310, 133] width 177 height 12
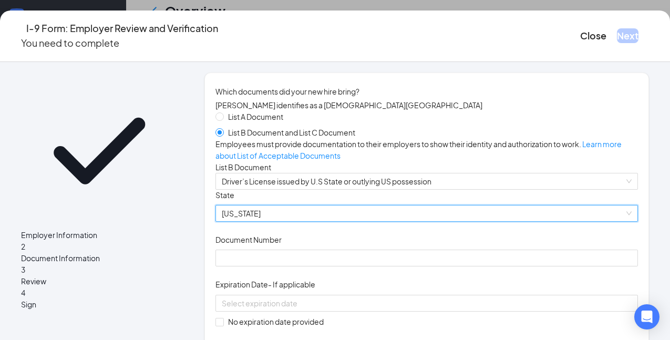
scroll to position [83, 0]
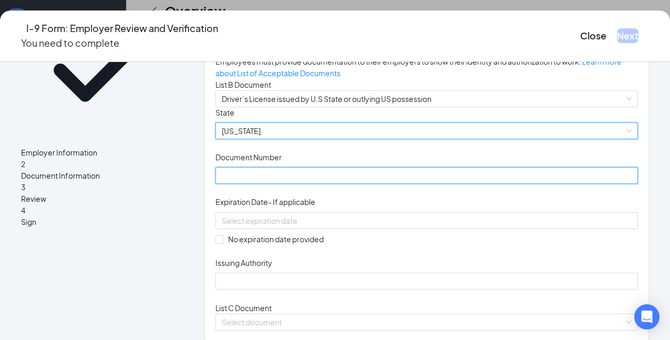
click at [274, 184] on input "Document Number" at bounding box center [427, 175] width 423 height 17
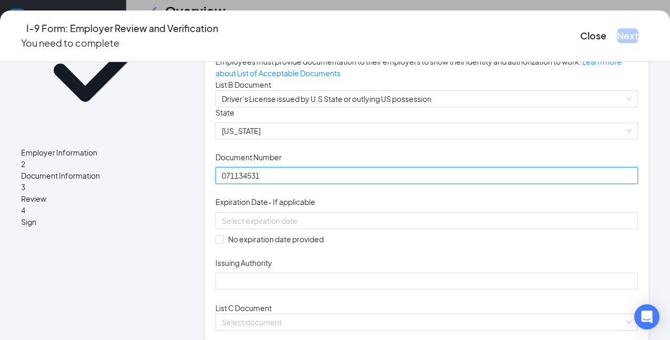
type input "071134531"
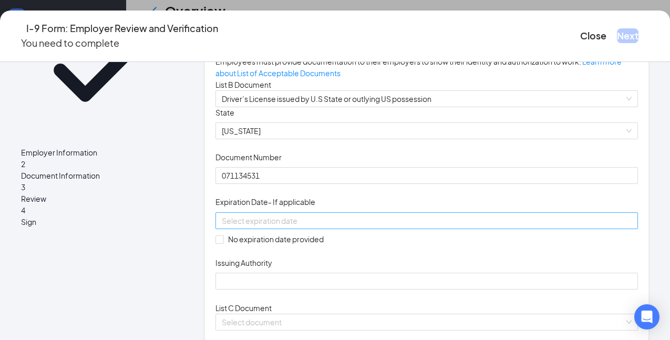
click at [275, 227] on input at bounding box center [426, 221] width 408 height 12
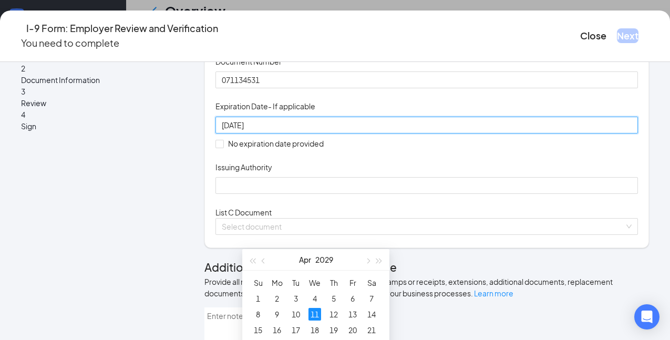
scroll to position [276, 0]
click at [311, 311] on div "11" at bounding box center [315, 313] width 13 height 13
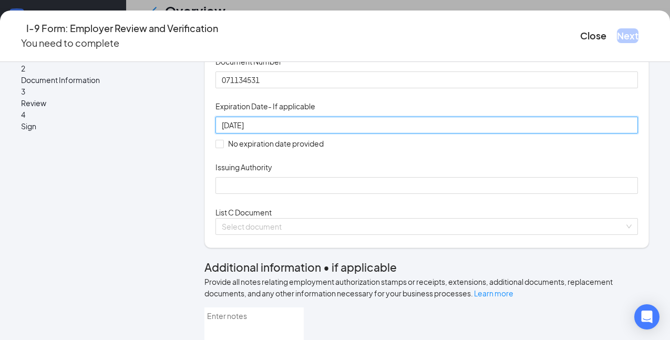
type input "[DATE]"
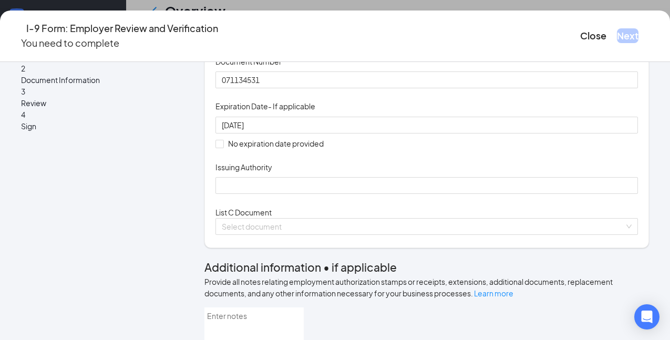
click at [474, 194] on div "Document Title Driver’s License issued by U.S State or outlying US possession S…" at bounding box center [427, 103] width 423 height 183
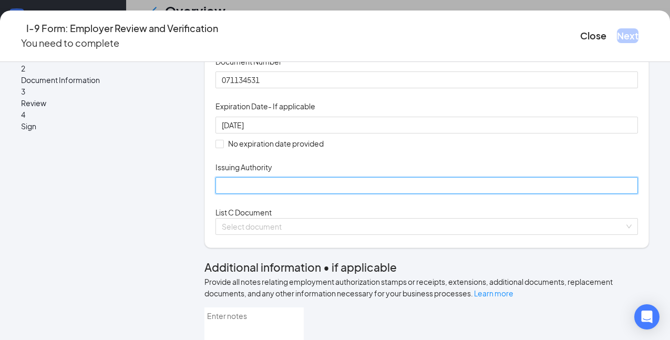
click at [288, 194] on input "Issuing Authority" at bounding box center [427, 185] width 423 height 17
type input "GA"
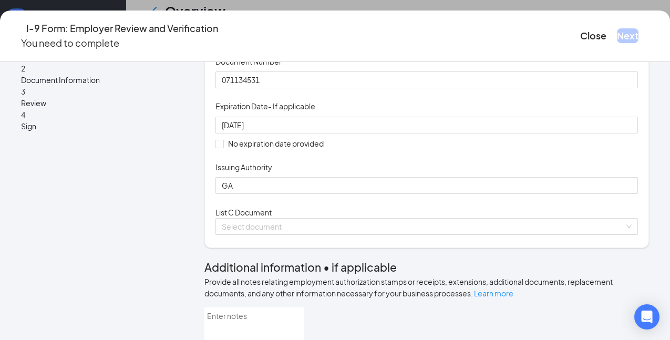
click at [466, 194] on div "Document Title Driver’s License issued by U.S State or outlying US possession S…" at bounding box center [427, 103] width 423 height 183
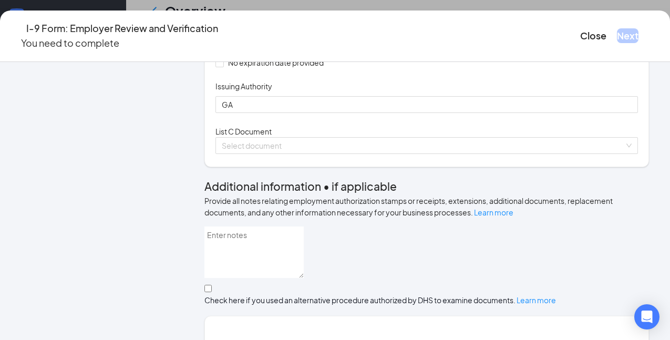
scroll to position [339, 0]
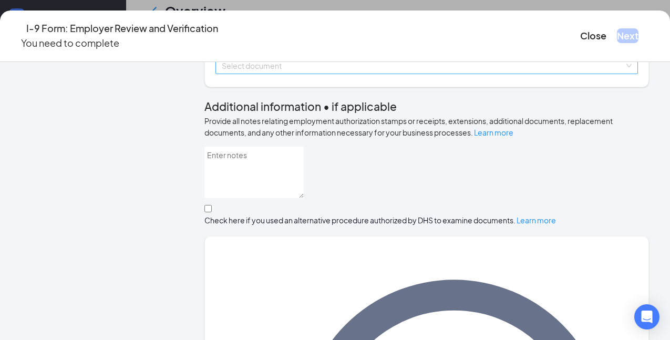
click at [310, 74] on input "search" at bounding box center [423, 66] width 403 height 16
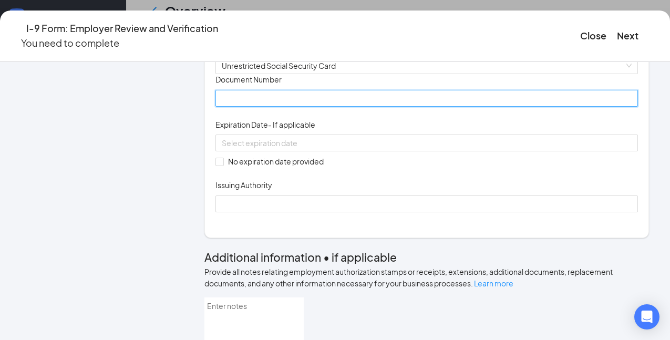
click at [285, 107] on input "Document Number" at bounding box center [427, 98] width 423 height 17
type input "097965839"
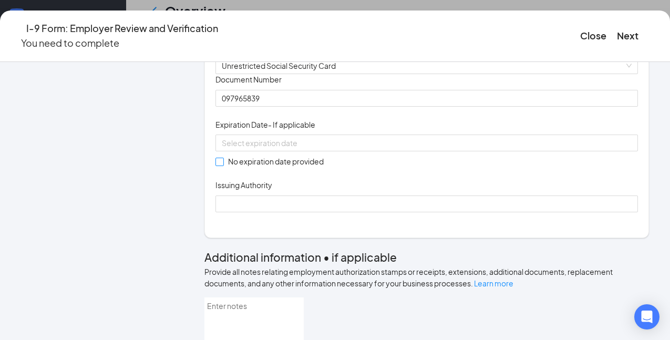
click at [224, 166] on span at bounding box center [220, 162] width 8 height 8
click at [223, 165] on input "No expiration date provided" at bounding box center [219, 161] width 7 height 7
checkbox input "true"
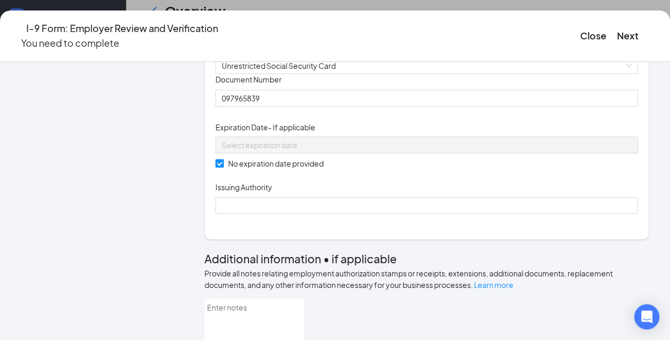
scroll to position [434, 0]
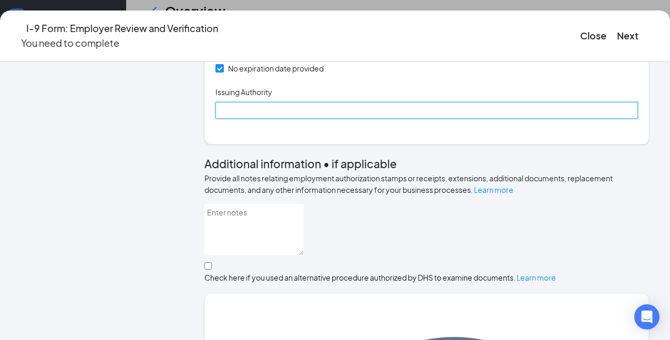
click at [263, 119] on input "Issuing Authority" at bounding box center [427, 110] width 423 height 17
type input "Social Security Administration"
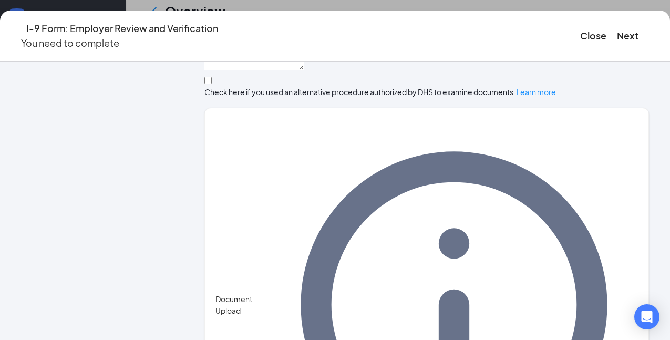
scroll to position [655, 0]
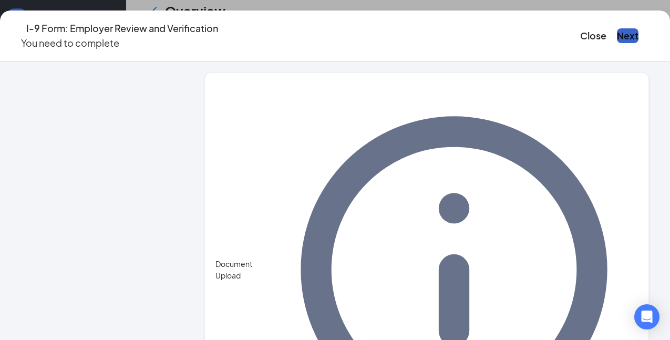
click at [617, 36] on button "Next" at bounding box center [628, 35] width 22 height 15
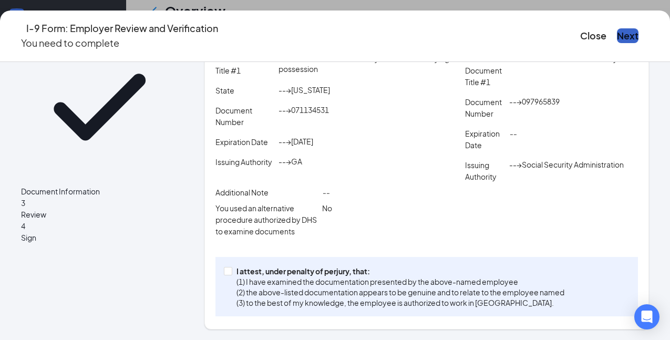
scroll to position [365, 0]
click at [231, 267] on input "I attest, under penalty of [PERSON_NAME], that: (1) I have examined the documen…" at bounding box center [227, 270] width 7 height 7
checkbox input "true"
click at [617, 34] on button "Next" at bounding box center [628, 35] width 22 height 15
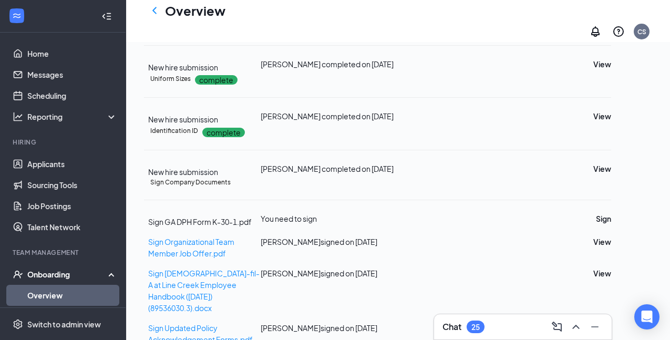
scroll to position [306, 0]
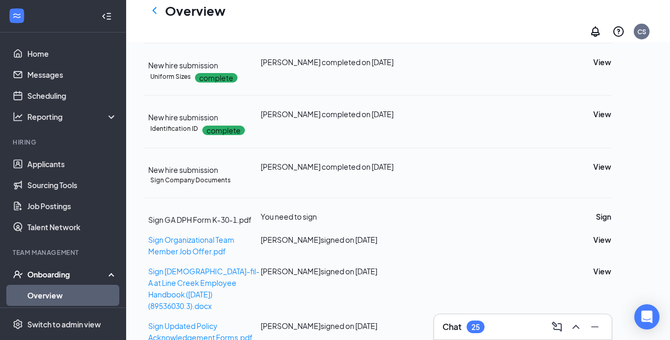
click at [603, 11] on button "Start" at bounding box center [602, 5] width 18 height 12
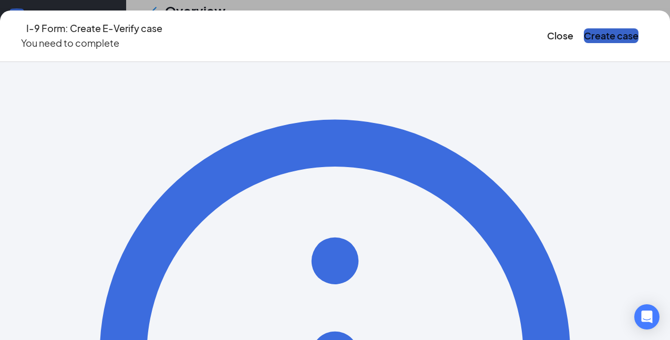
click at [584, 28] on button "Create case" at bounding box center [611, 35] width 55 height 15
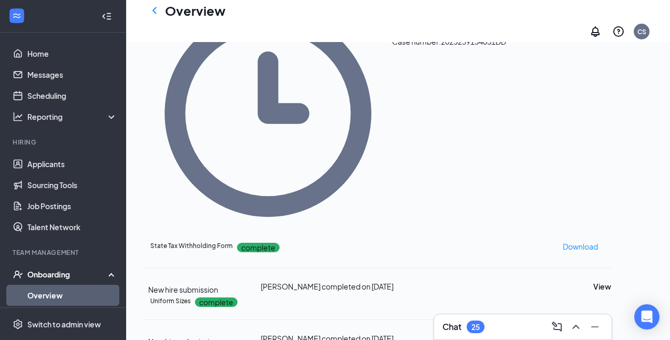
scroll to position [340, 0]
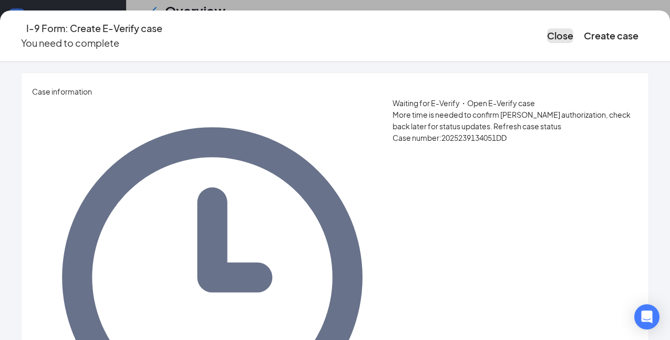
click at [547, 33] on button "Close" at bounding box center [560, 35] width 26 height 15
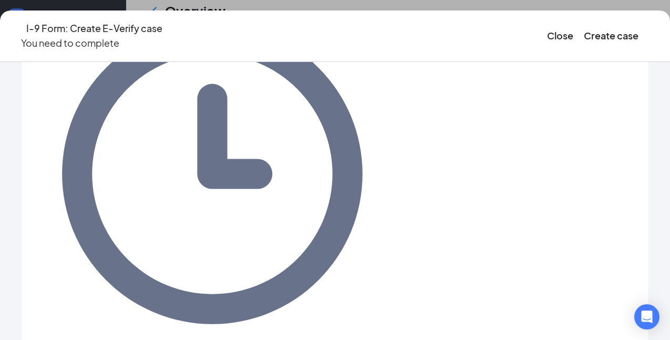
scroll to position [85, 0]
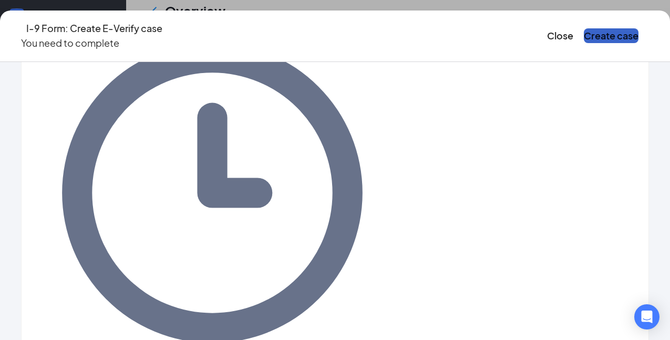
click at [584, 28] on button "Create case" at bounding box center [611, 35] width 55 height 15
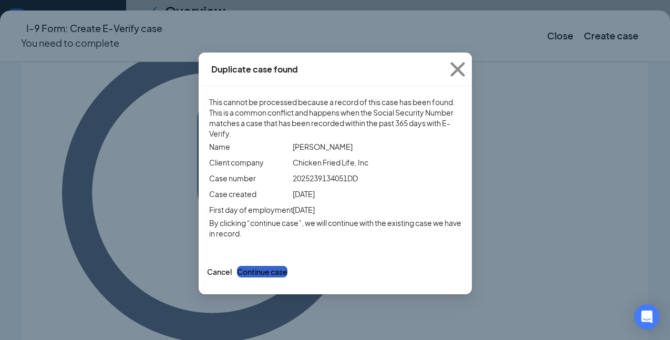
click at [288, 278] on button "Continue case" at bounding box center [262, 272] width 50 height 12
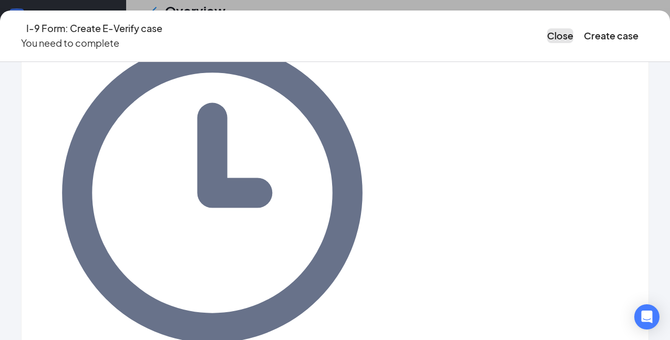
click at [547, 36] on button "Close" at bounding box center [560, 35] width 26 height 15
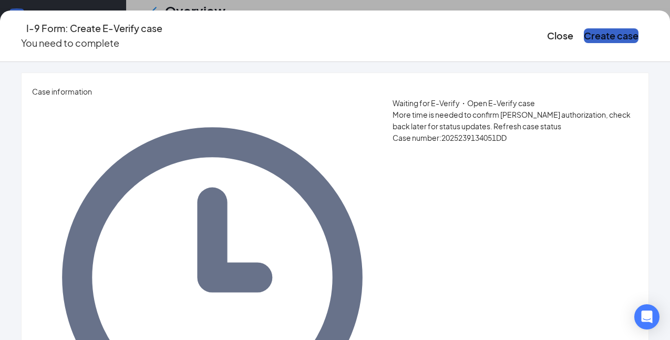
click at [584, 34] on button "Create case" at bounding box center [611, 35] width 55 height 15
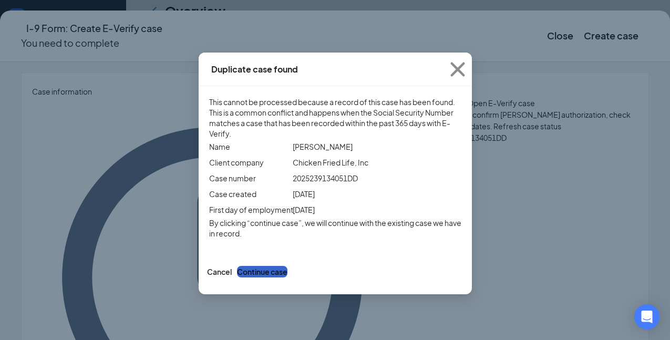
click at [288, 278] on button "Continue case" at bounding box center [262, 272] width 50 height 12
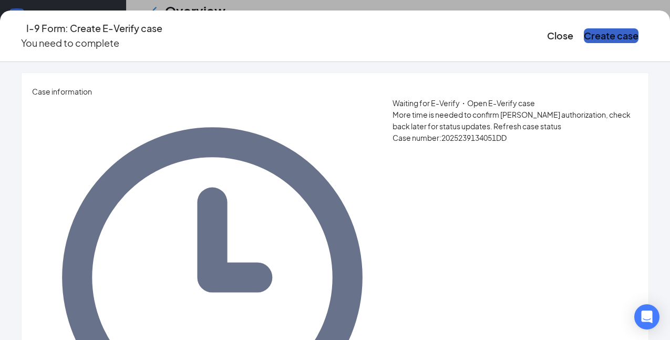
click at [584, 36] on button "Create case" at bounding box center [611, 35] width 55 height 15
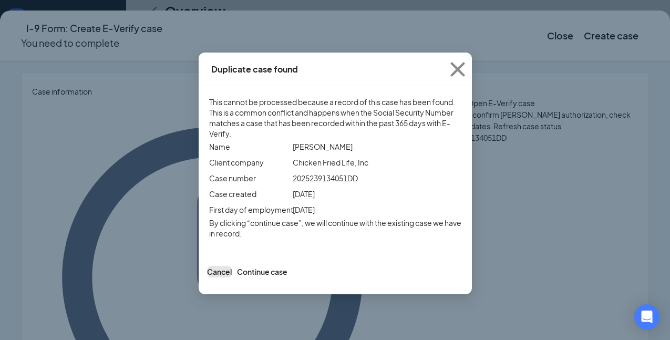
click at [232, 278] on button "Cancel" at bounding box center [219, 272] width 25 height 12
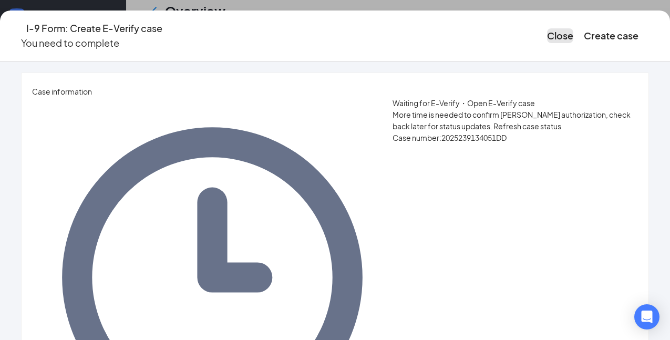
click at [547, 30] on button "Close" at bounding box center [560, 35] width 26 height 15
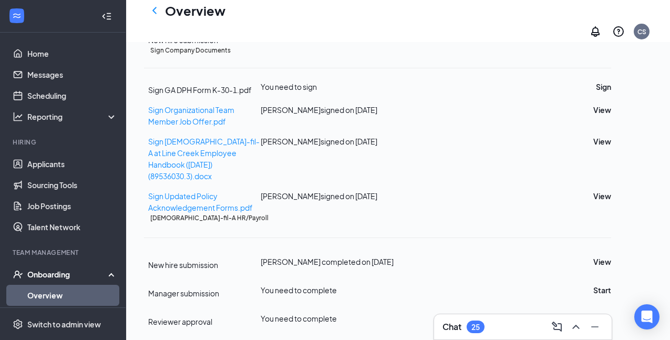
scroll to position [760, 0]
click at [602, 93] on button "Sign" at bounding box center [603, 87] width 15 height 12
